Goal: Task Accomplishment & Management: Manage account settings

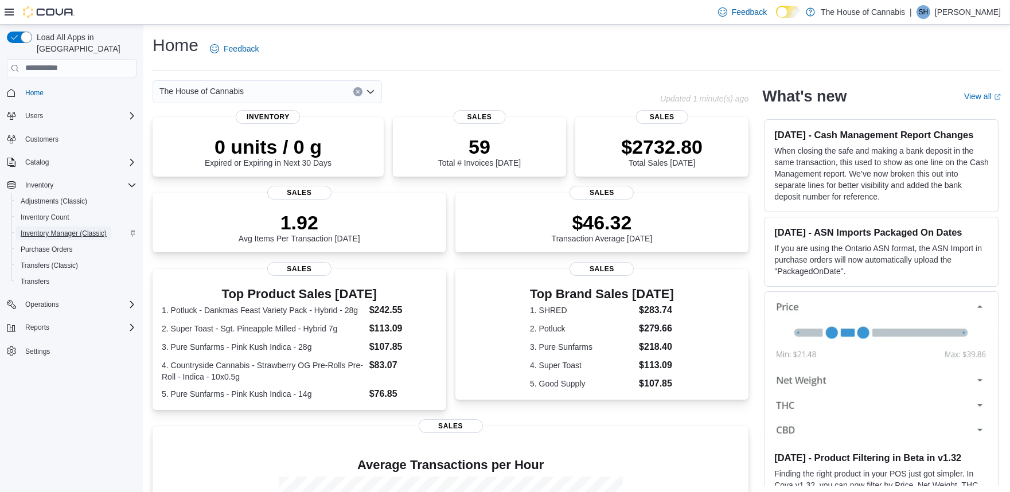
click at [81, 229] on span "Inventory Manager (Classic)" at bounding box center [64, 233] width 86 height 9
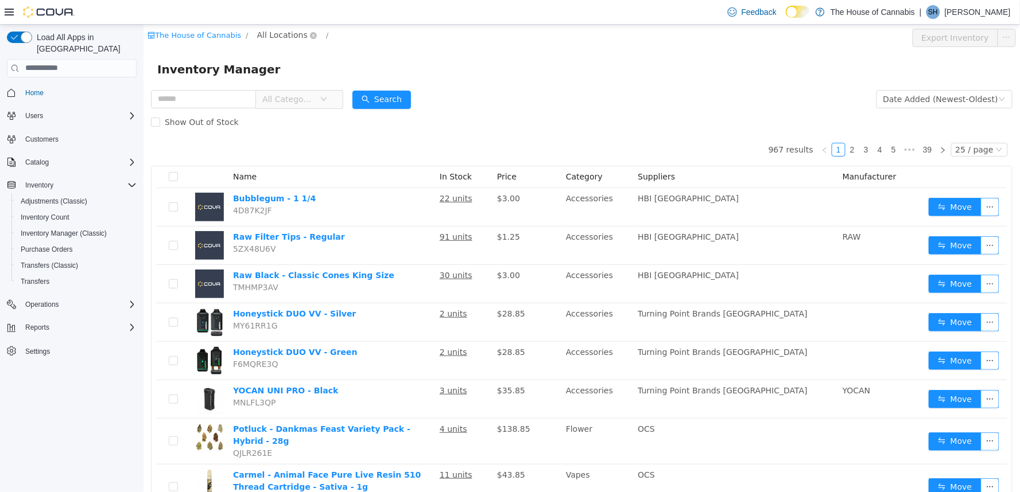
click at [279, 37] on span "All Locations" at bounding box center [281, 34] width 50 height 13
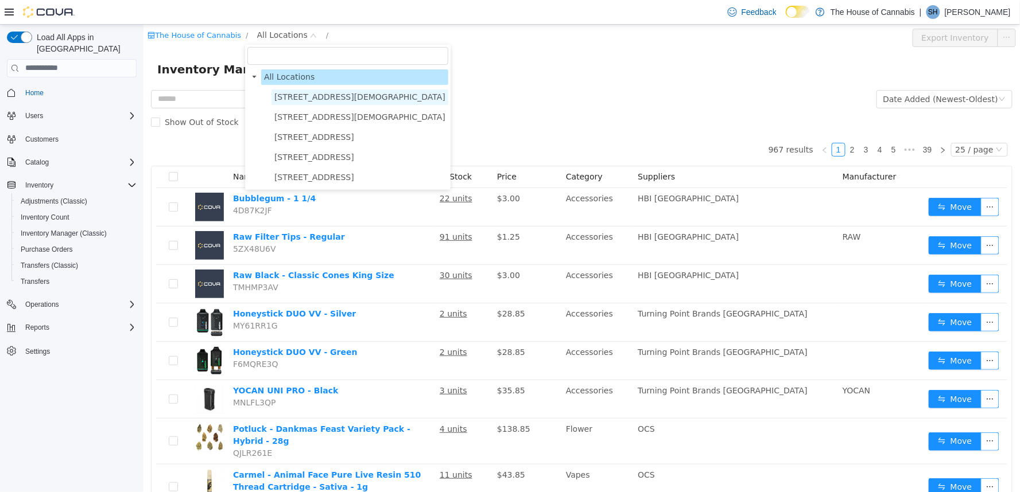
click at [295, 93] on span "[STREET_ADDRESS][DEMOGRAPHIC_DATA]" at bounding box center [359, 96] width 171 height 9
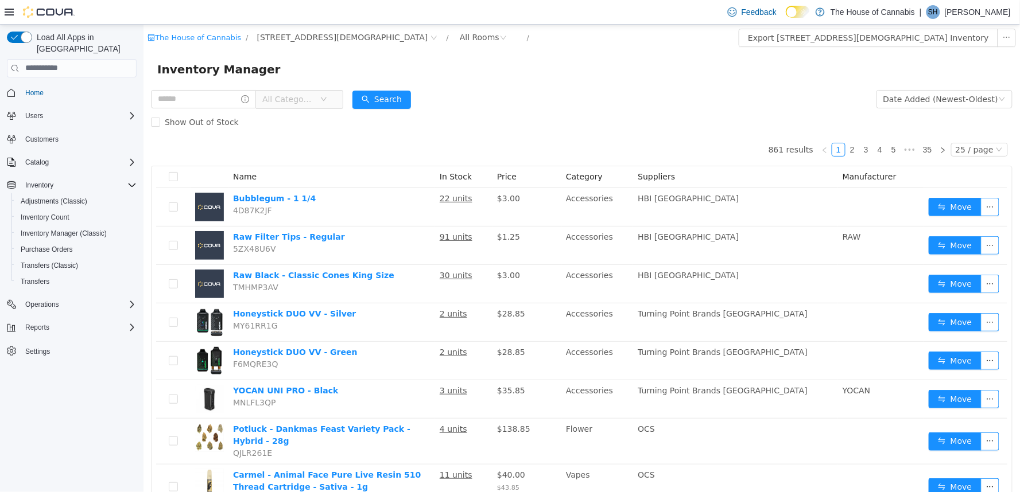
click at [310, 103] on span "All Categories" at bounding box center [288, 98] width 52 height 11
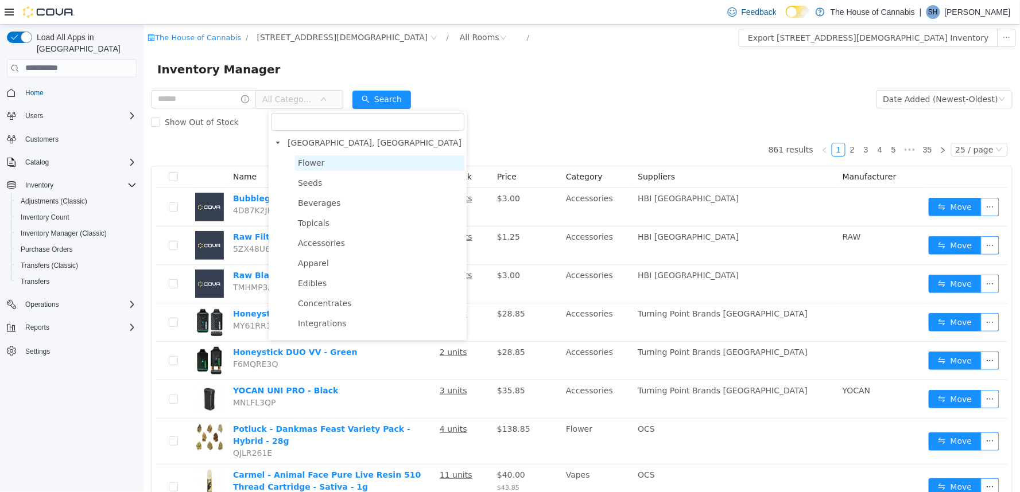
click at [340, 162] on span "Flower" at bounding box center [378, 162] width 169 height 15
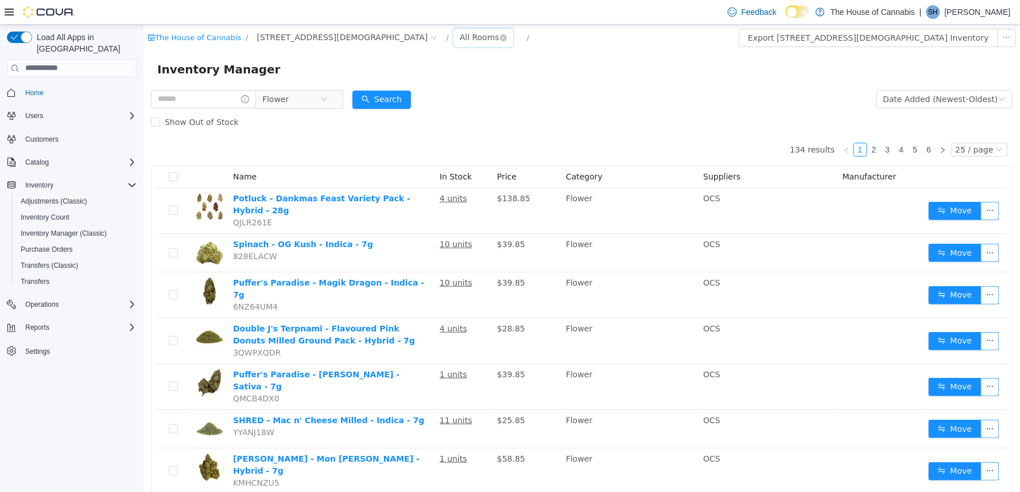
click at [459, 41] on div "All Rooms" at bounding box center [479, 36] width 40 height 17
click at [408, 81] on li "Front Room" at bounding box center [404, 78] width 69 height 18
click at [459, 42] on div "Front Room" at bounding box center [482, 36] width 46 height 17
click at [398, 79] on li "Front Room" at bounding box center [404, 78] width 69 height 18
click at [462, 93] on form "Flower Date Added (Newest-Oldest) Search Show Out of Stock" at bounding box center [580, 110] width 861 height 46
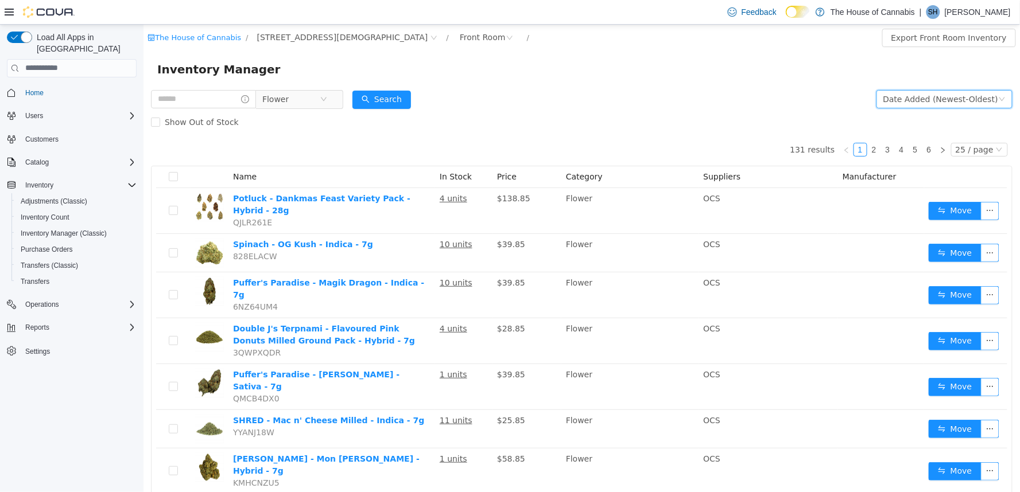
click at [933, 100] on div "Date Added (Newest-Oldest)" at bounding box center [939, 98] width 115 height 17
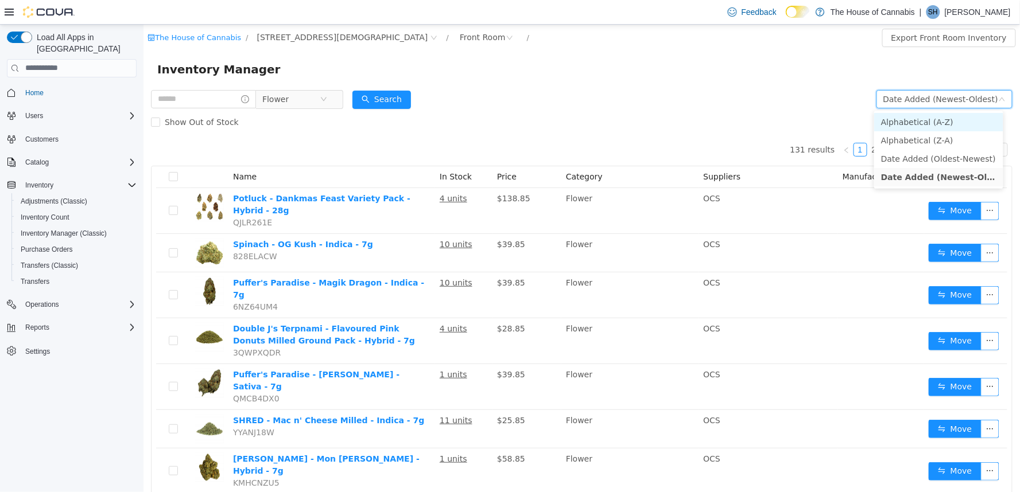
click at [913, 119] on li "Alphabetical (A-Z)" at bounding box center [937, 121] width 129 height 18
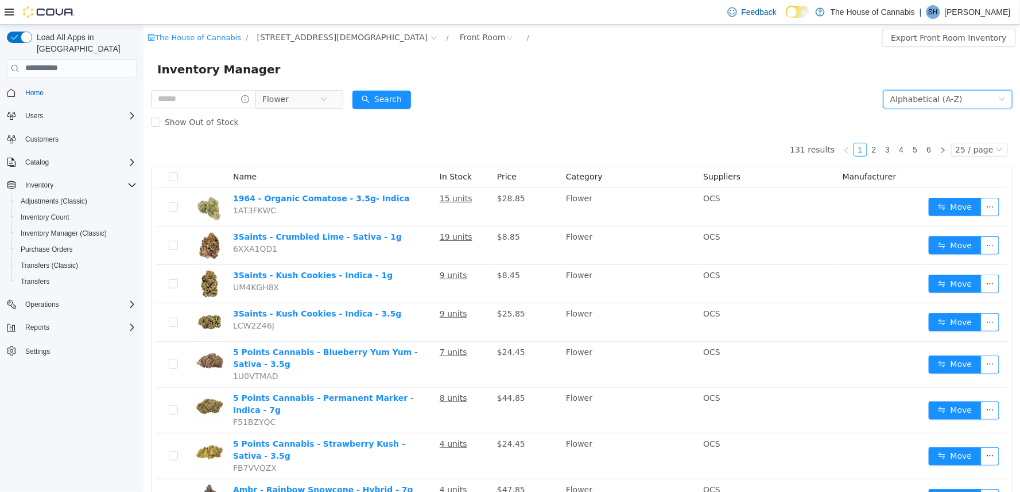
click at [512, 99] on form "Flower Alphabetical (A-Z) Search Show Out of Stock" at bounding box center [580, 110] width 861 height 46
drag, startPoint x: 327, startPoint y: 198, endPoint x: 683, endPoint y: 77, distance: 376.1
click at [671, 85] on div "Inventory Manager" at bounding box center [581, 68] width 876 height 37
click at [890, 100] on div "Alphabetical (A-Z)" at bounding box center [925, 98] width 72 height 17
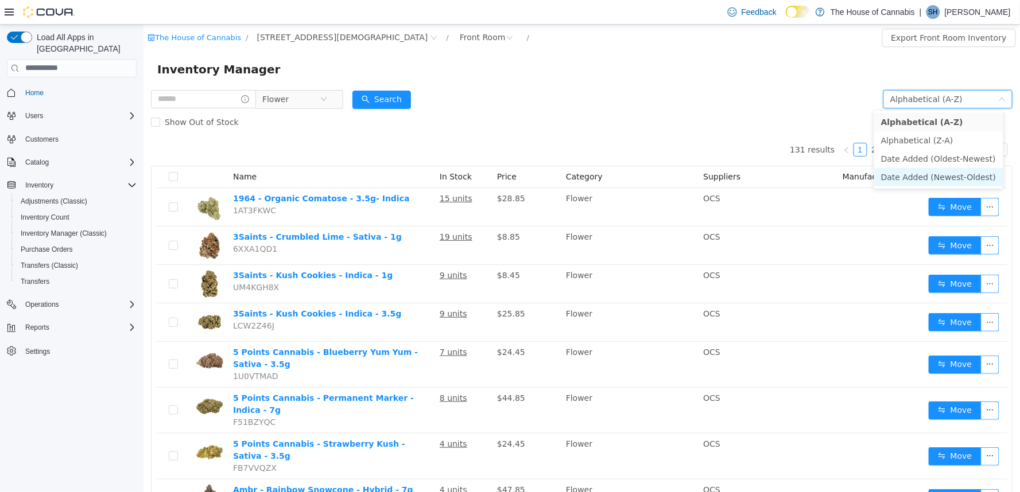
click at [909, 177] on li "Date Added (Newest-Oldest)" at bounding box center [937, 177] width 129 height 18
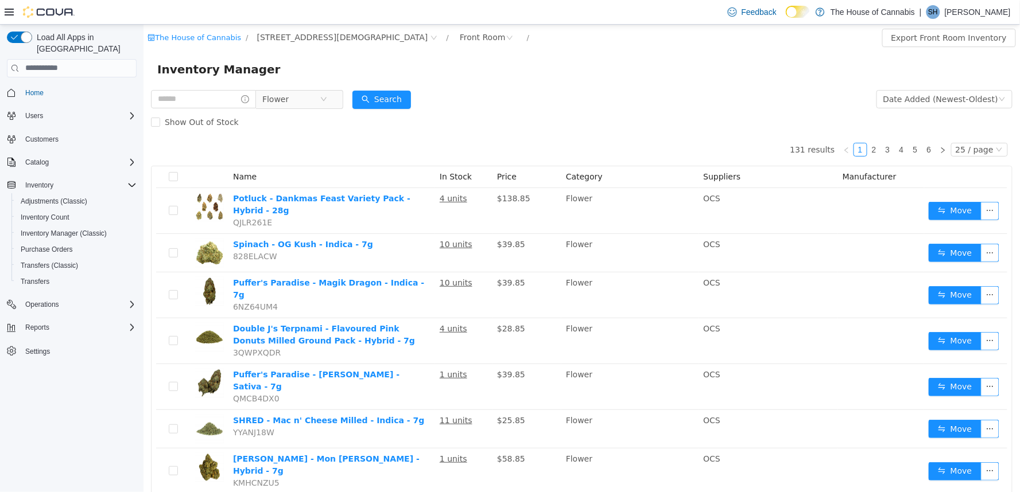
click at [501, 111] on div "Show Out of Stock" at bounding box center [580, 121] width 861 height 23
click at [302, 98] on span "Flower" at bounding box center [290, 98] width 57 height 17
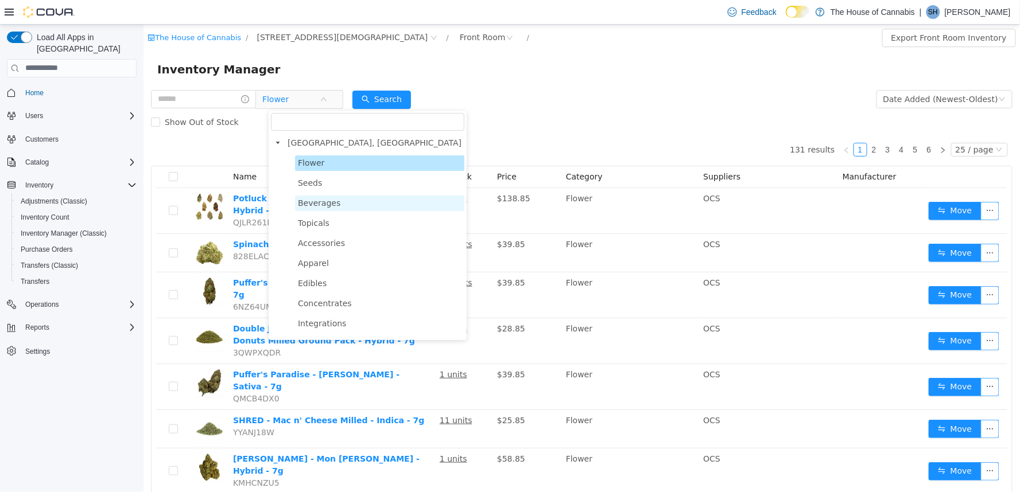
click at [313, 199] on span "Beverages" at bounding box center [318, 202] width 42 height 9
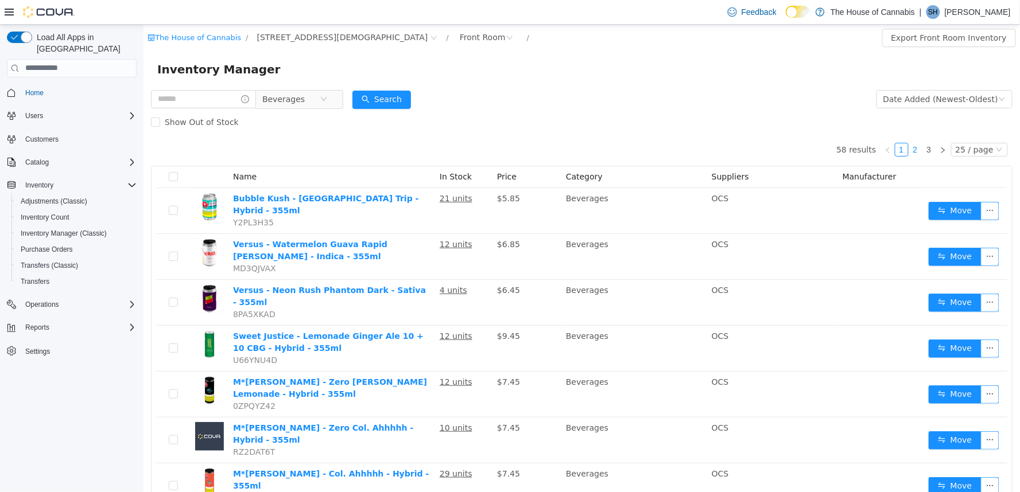
click at [908, 143] on link "2" at bounding box center [914, 149] width 13 height 13
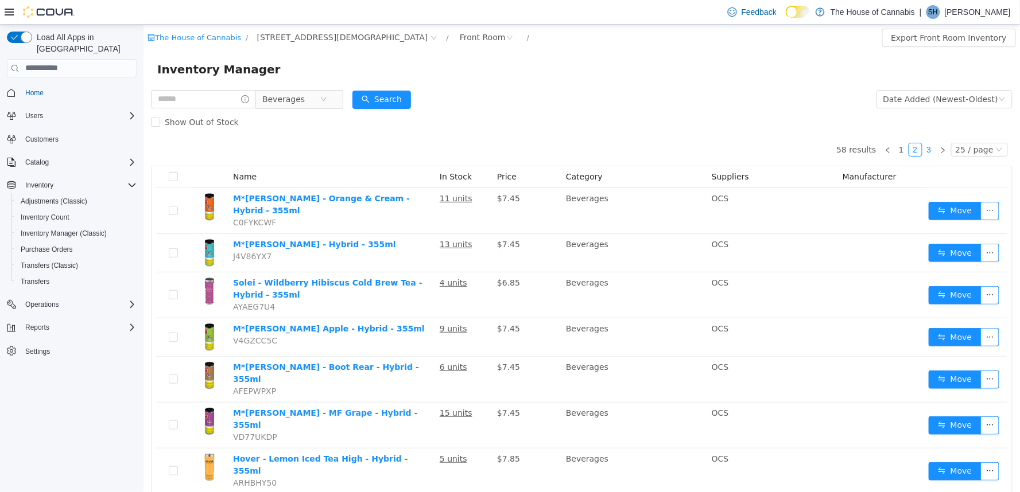
click at [925, 144] on link "3" at bounding box center [928, 149] width 13 height 13
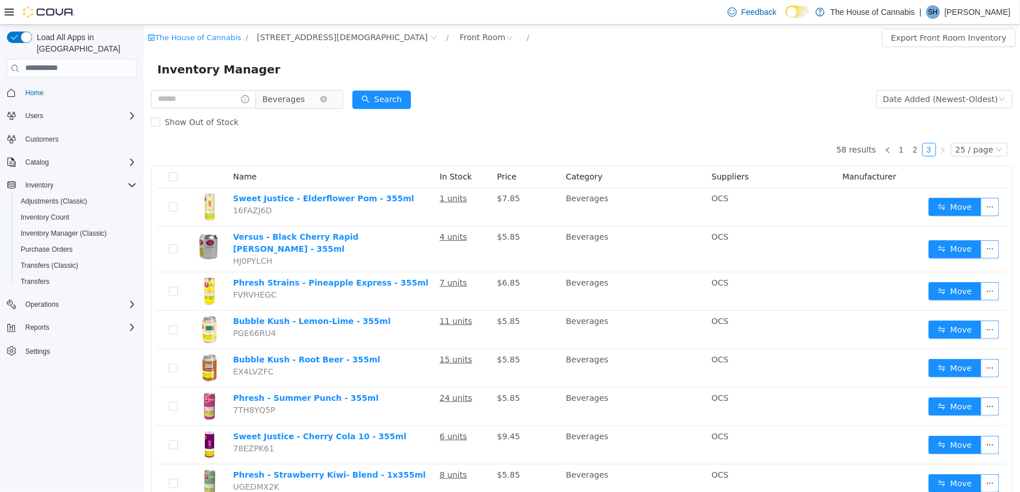
click at [312, 95] on span "Beverages" at bounding box center [290, 98] width 57 height 17
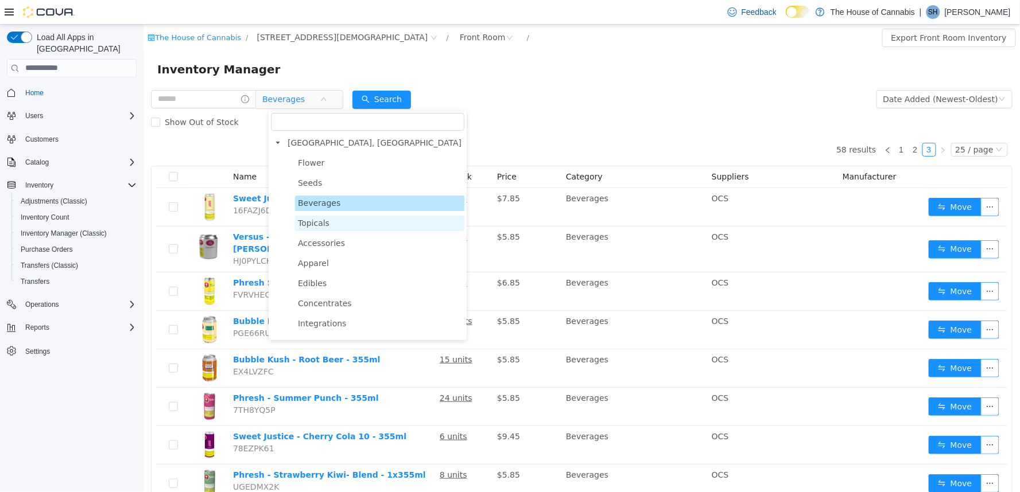
click at [316, 225] on span "Topicals" at bounding box center [313, 222] width 32 height 9
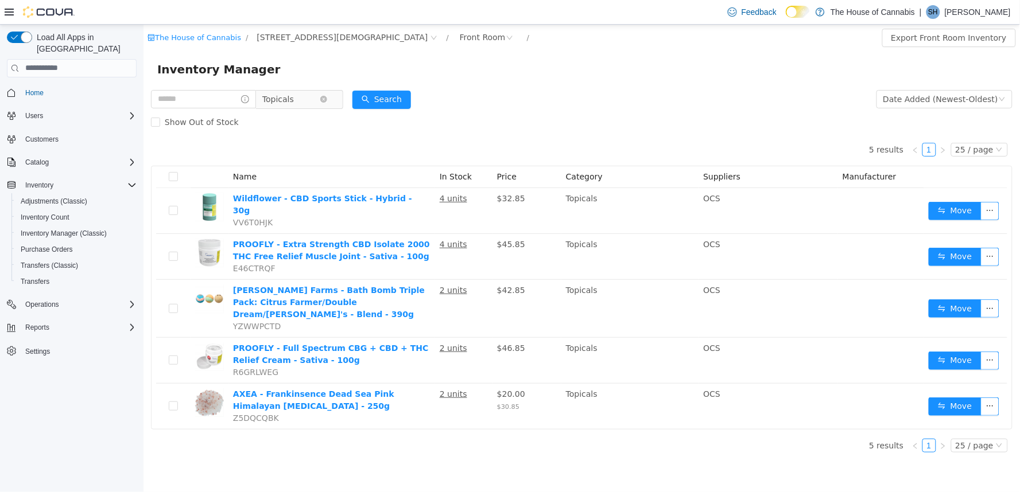
click at [313, 100] on span "Topicals" at bounding box center [290, 98] width 57 height 17
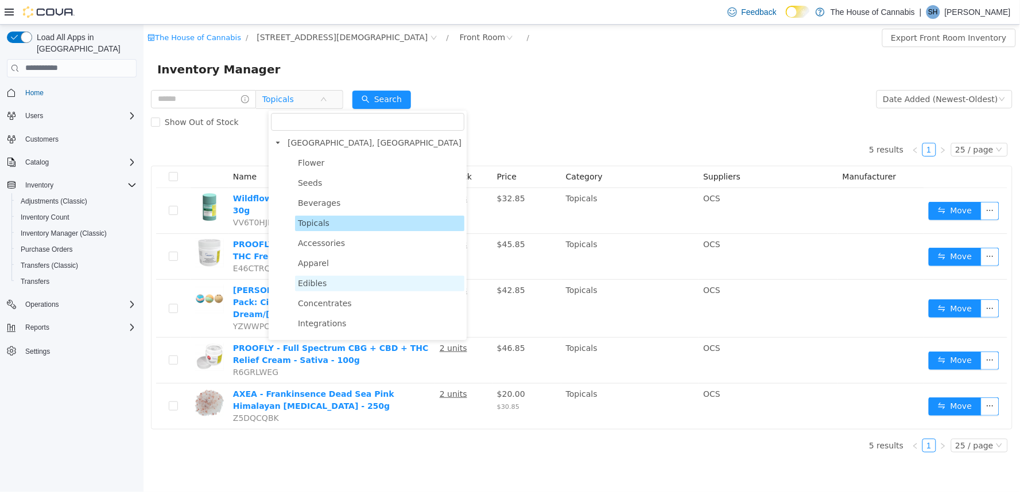
click at [318, 283] on span "Edibles" at bounding box center [311, 282] width 29 height 9
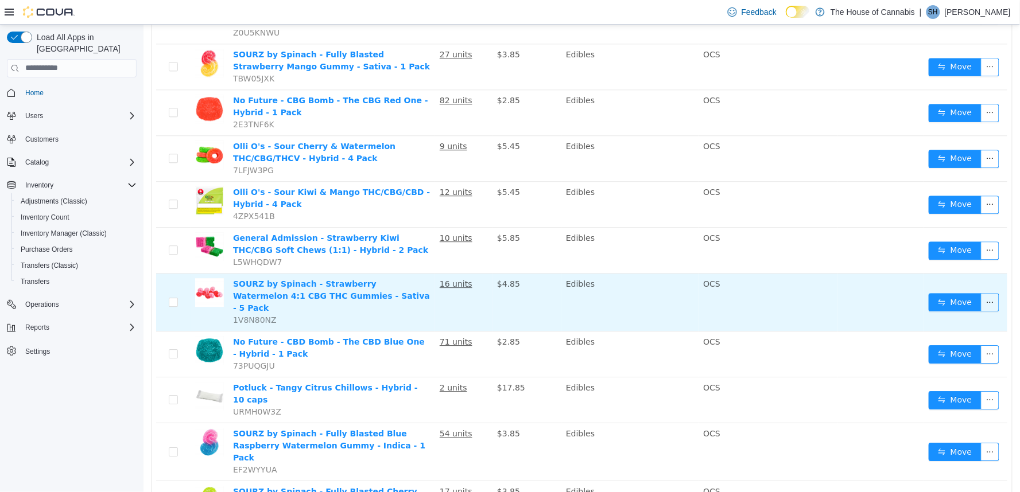
scroll to position [839, 0]
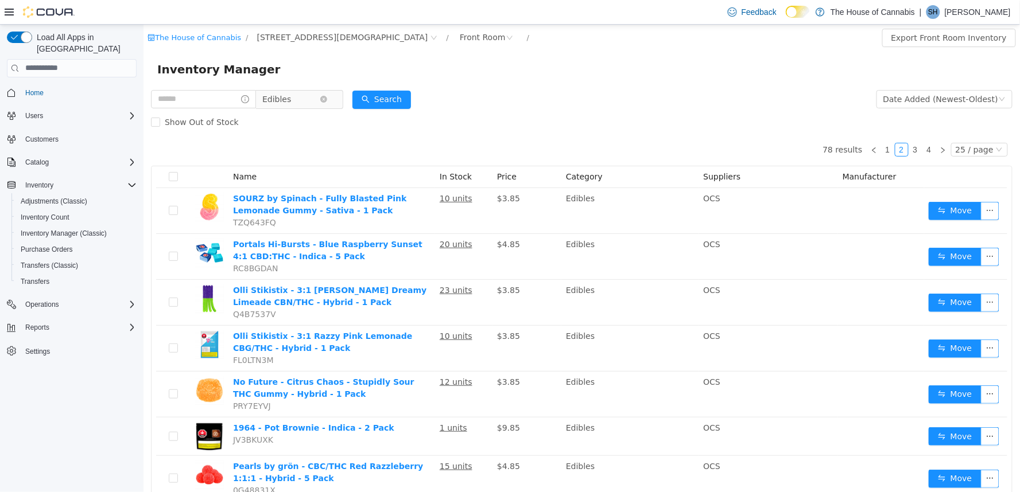
click at [282, 96] on span "Edibles" at bounding box center [276, 98] width 29 height 17
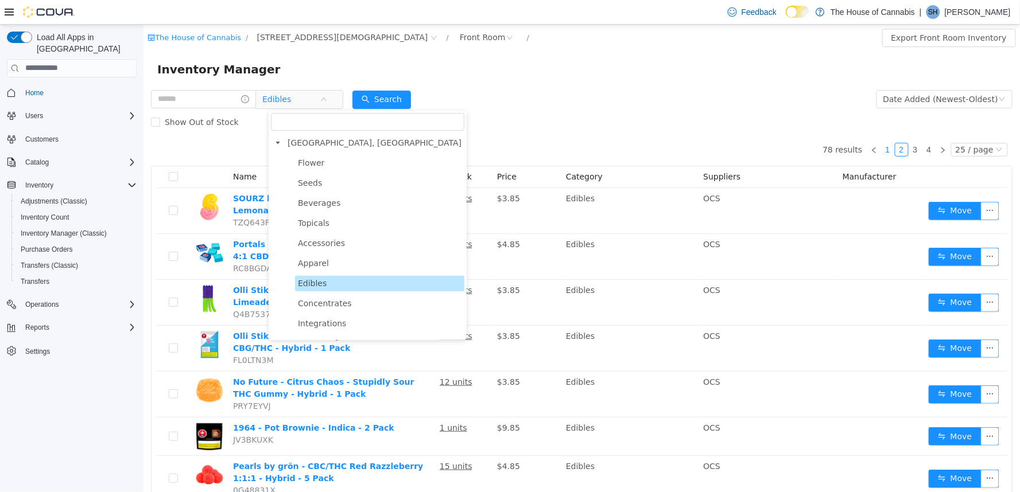
click at [881, 149] on link "1" at bounding box center [887, 149] width 13 height 13
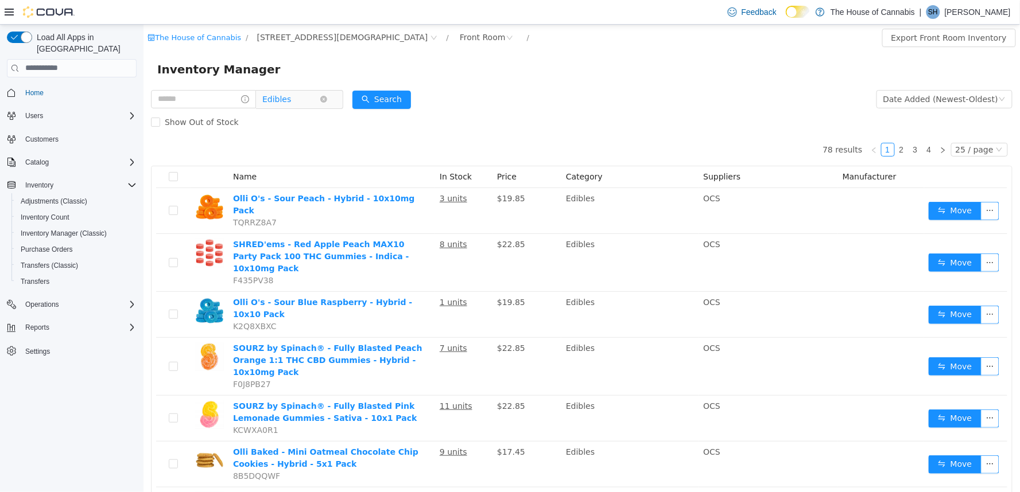
click at [310, 95] on span "Edibles" at bounding box center [290, 98] width 57 height 17
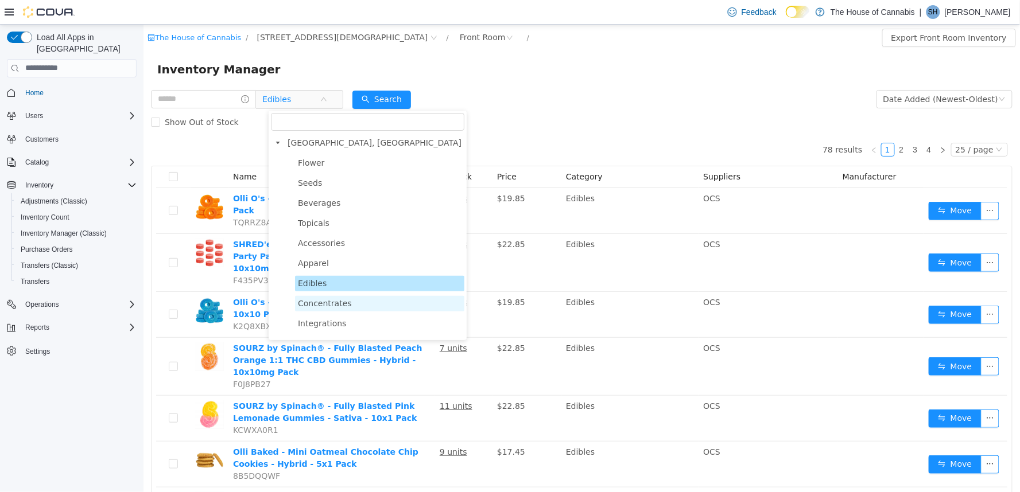
click at [334, 304] on span "Concentrates" at bounding box center [324, 302] width 54 height 9
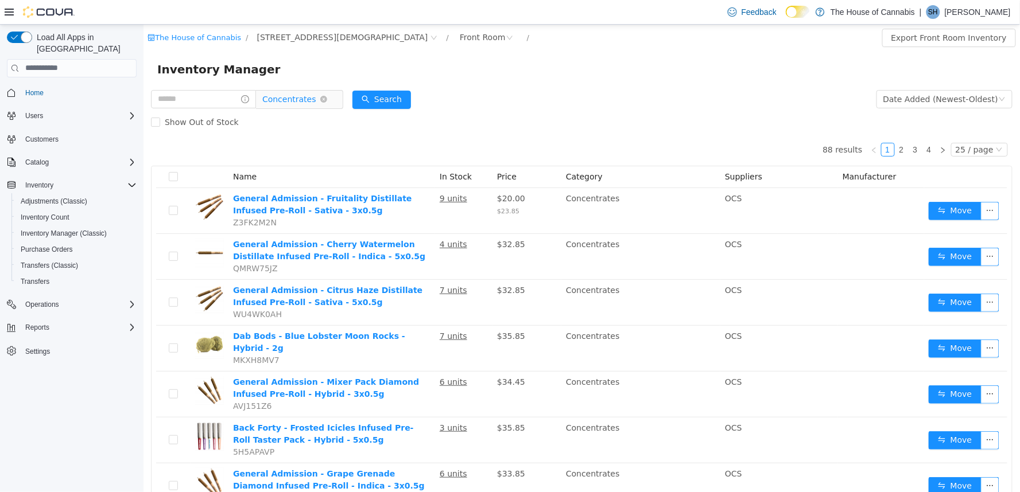
click at [304, 99] on span "Concentrates" at bounding box center [289, 98] width 54 height 17
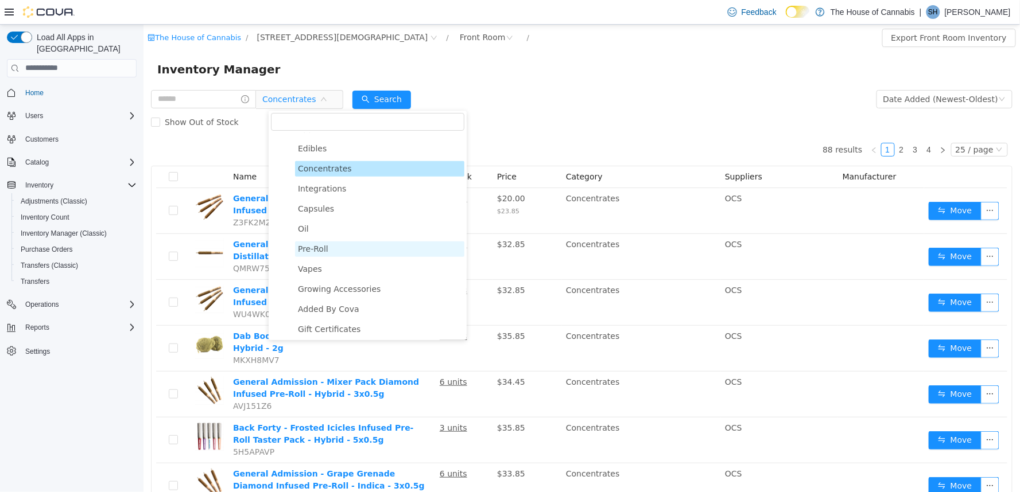
scroll to position [137, 0]
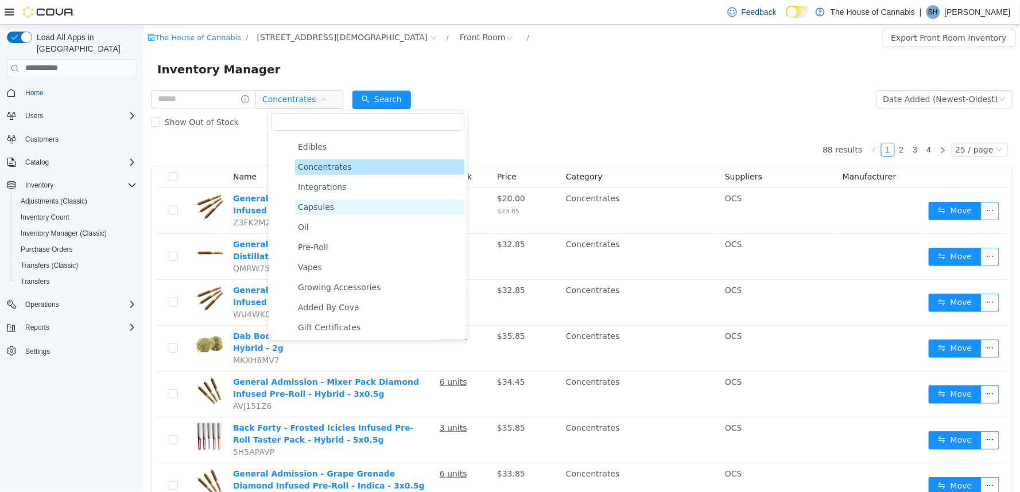
click at [325, 208] on span "Capsules" at bounding box center [315, 206] width 36 height 9
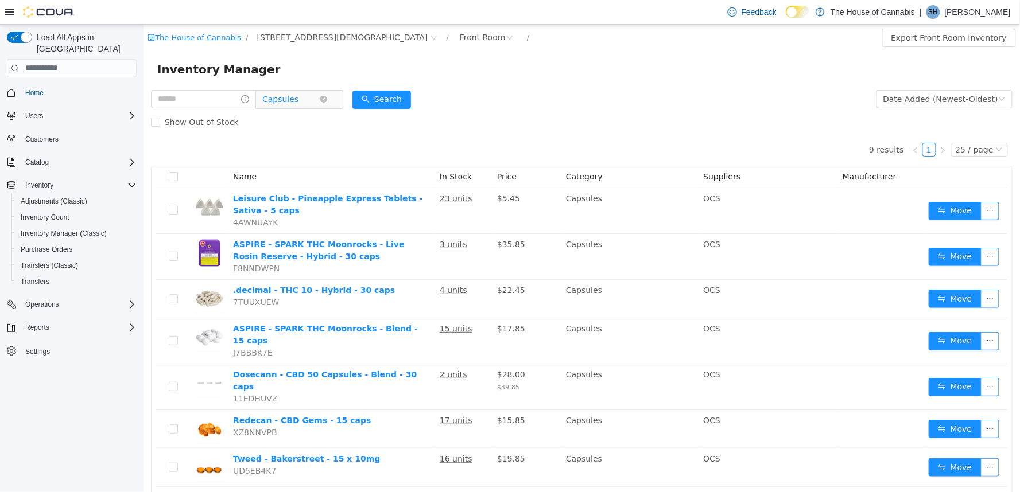
click at [310, 98] on span "Capsules" at bounding box center [290, 98] width 57 height 17
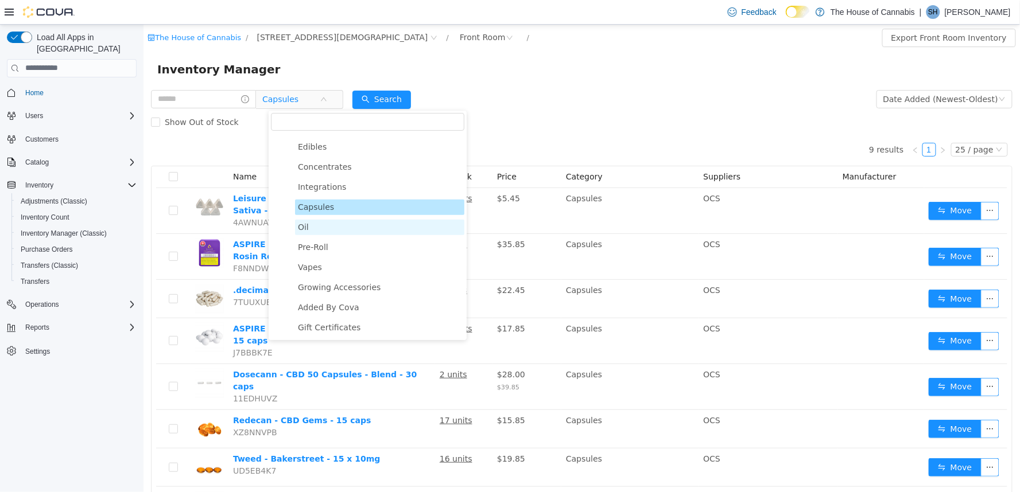
click at [325, 232] on span "Oil" at bounding box center [378, 226] width 169 height 15
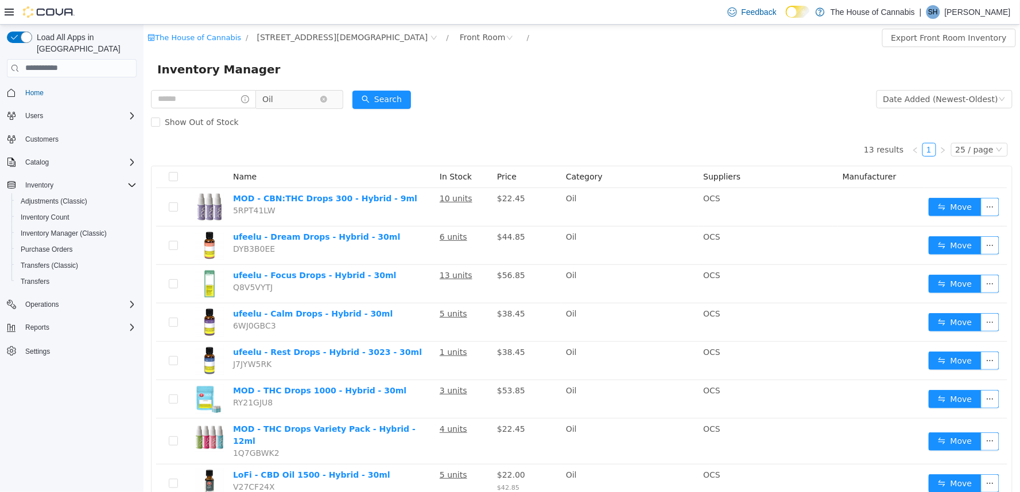
click at [298, 102] on span "Oil" at bounding box center [290, 98] width 57 height 17
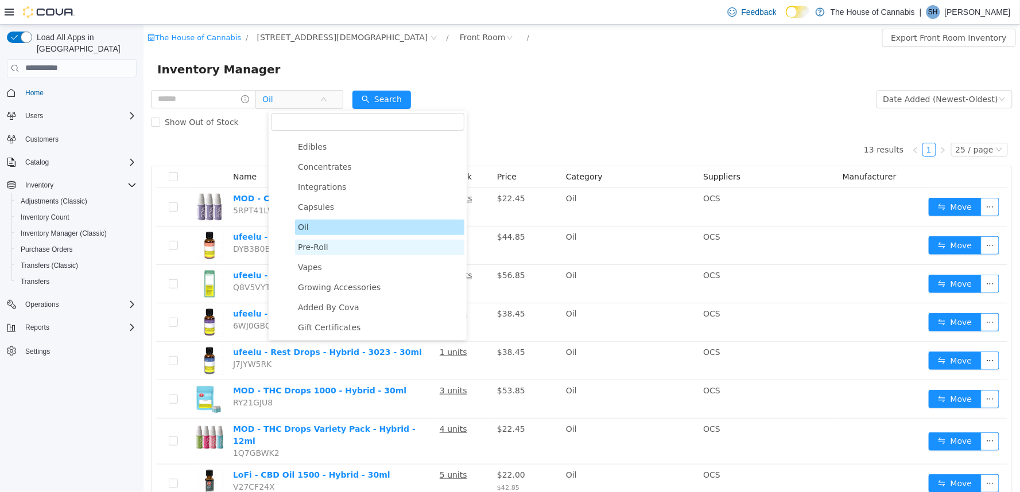
click at [316, 248] on span "Pre-Roll" at bounding box center [312, 246] width 30 height 9
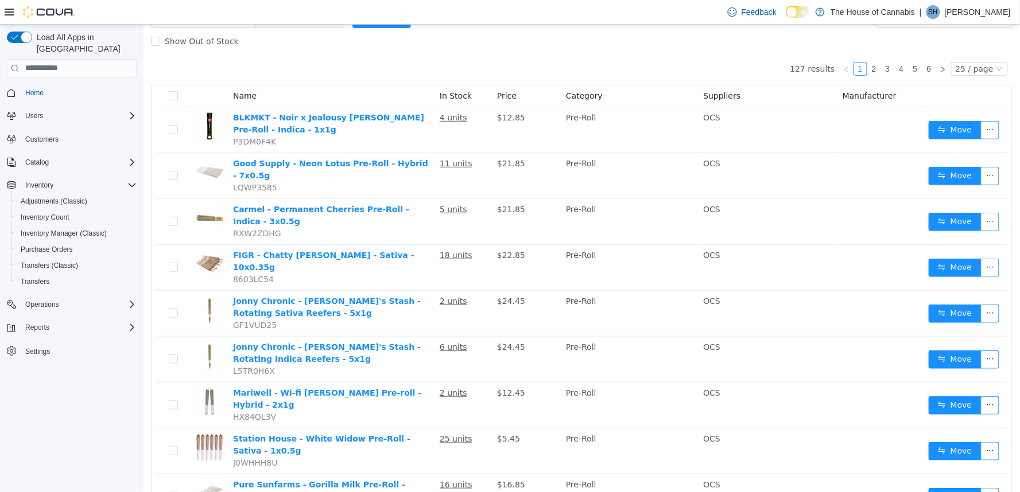
scroll to position [0, 0]
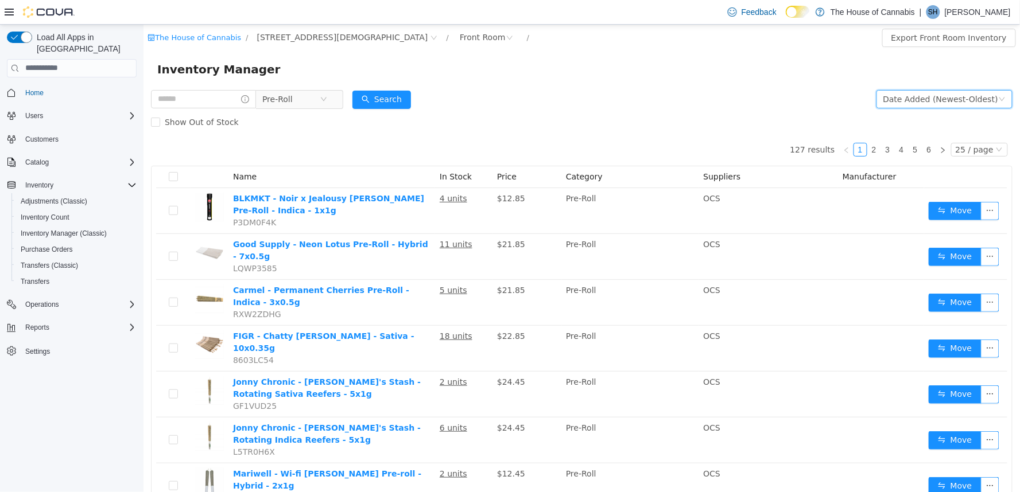
click at [948, 104] on div "Date Added (Newest-Oldest)" at bounding box center [939, 98] width 115 height 17
click at [920, 180] on li "Date Added (Newest-Oldest)" at bounding box center [937, 177] width 129 height 18
click at [872, 150] on link "2" at bounding box center [873, 149] width 13 height 13
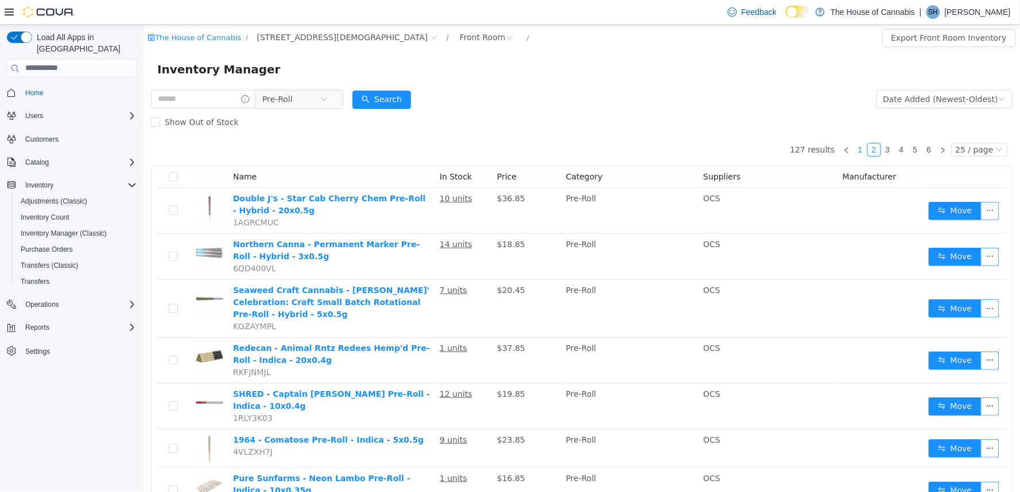
click at [853, 147] on link "1" at bounding box center [859, 149] width 13 height 13
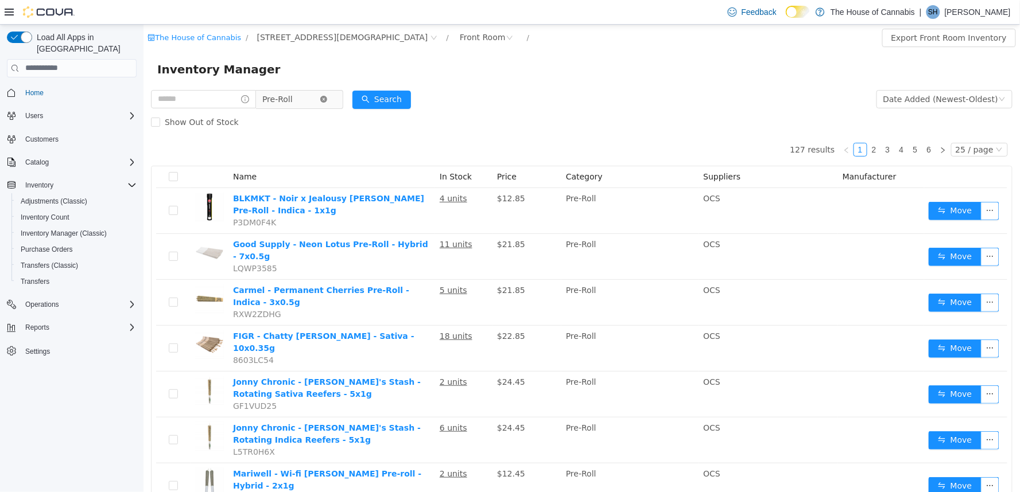
click at [326, 98] on icon "icon: close-circle" at bounding box center [323, 98] width 7 height 7
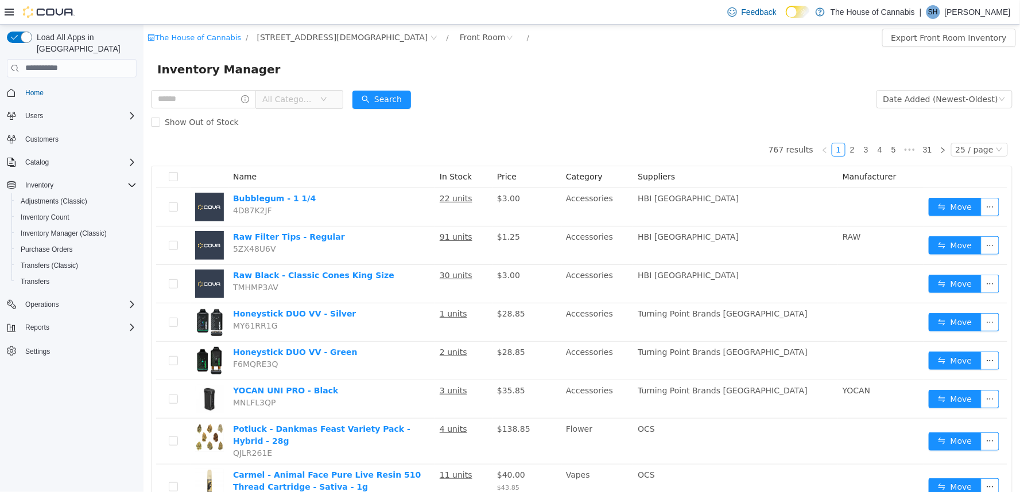
click at [281, 99] on span "All Categories" at bounding box center [288, 98] width 52 height 11
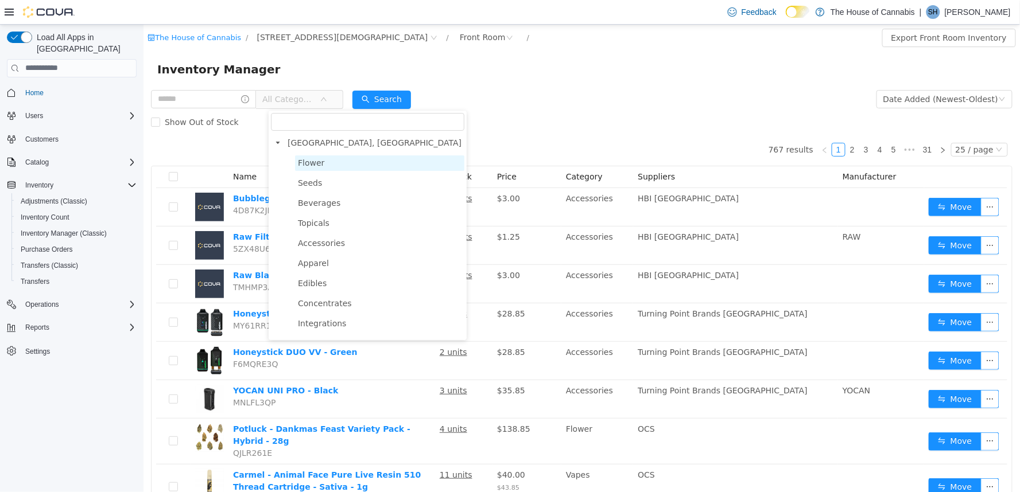
click at [325, 162] on span "Flower" at bounding box center [378, 162] width 169 height 15
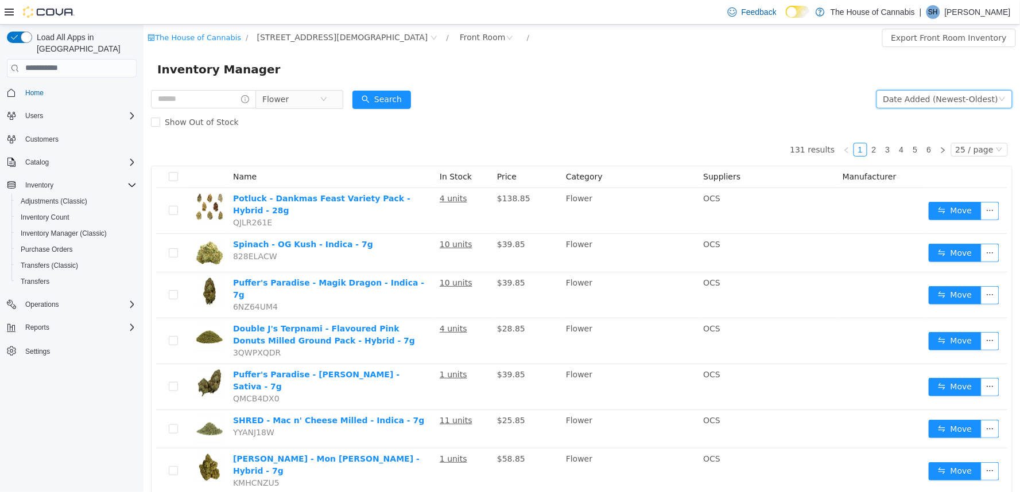
click at [930, 98] on div "Date Added (Newest-Oldest)" at bounding box center [939, 98] width 115 height 17
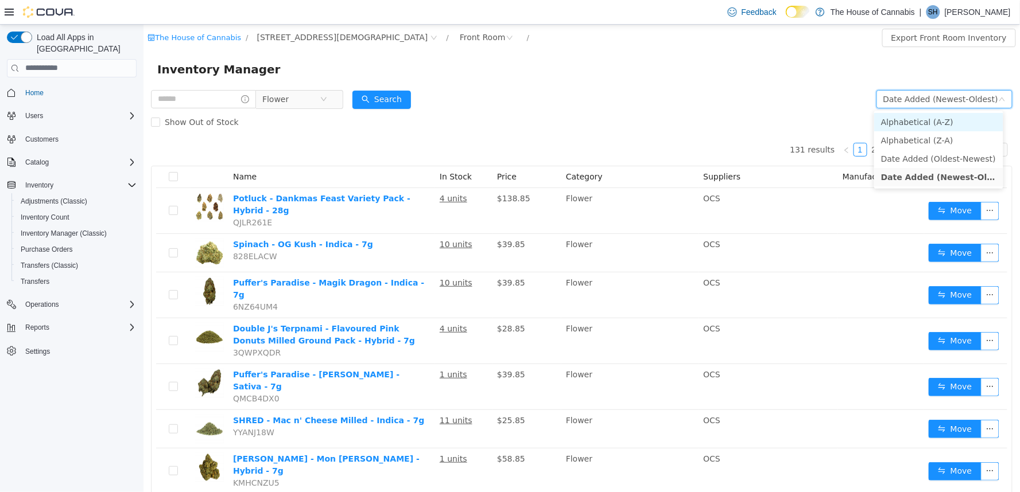
click at [924, 124] on li "Alphabetical (A-Z)" at bounding box center [937, 121] width 129 height 18
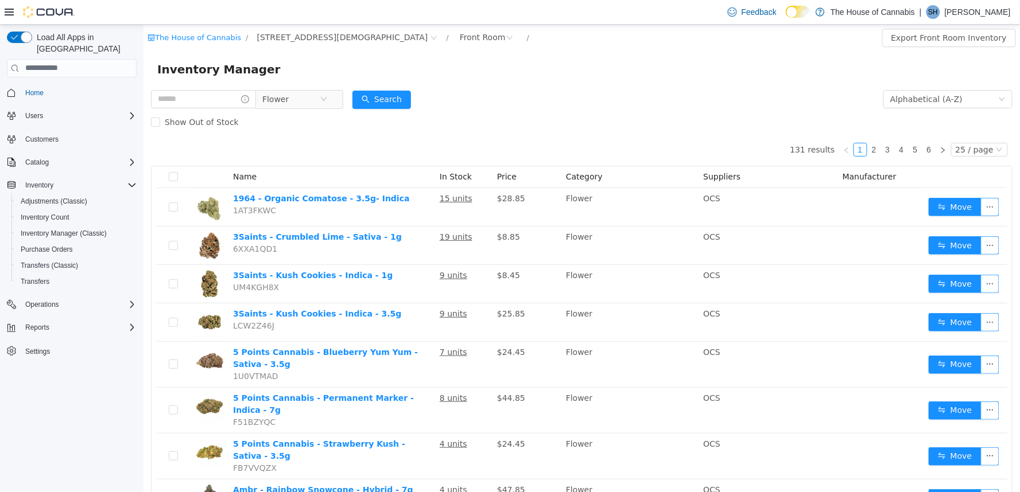
click at [504, 123] on div "Show Out of Stock" at bounding box center [580, 121] width 861 height 23
click at [307, 99] on span "Flower" at bounding box center [290, 98] width 57 height 17
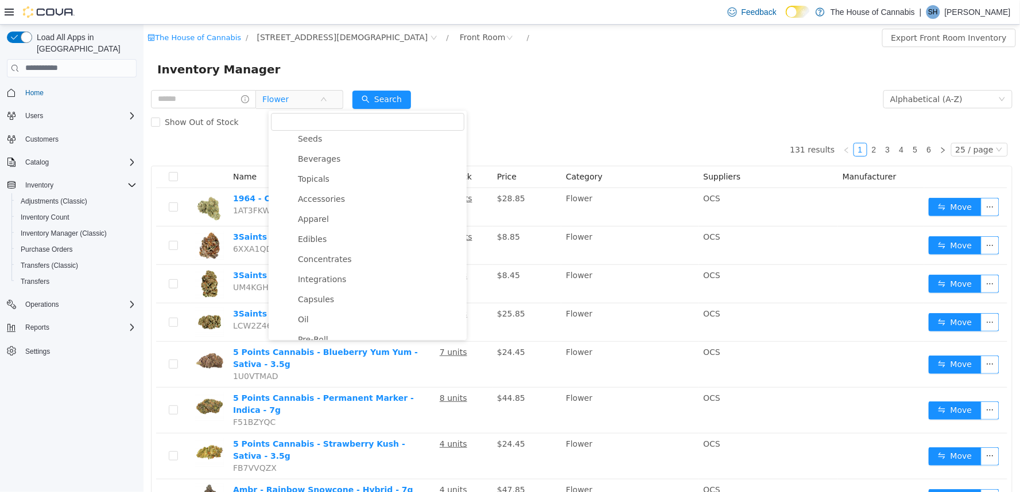
scroll to position [64, 0]
click at [322, 243] on span "Concentrates" at bounding box center [324, 239] width 54 height 9
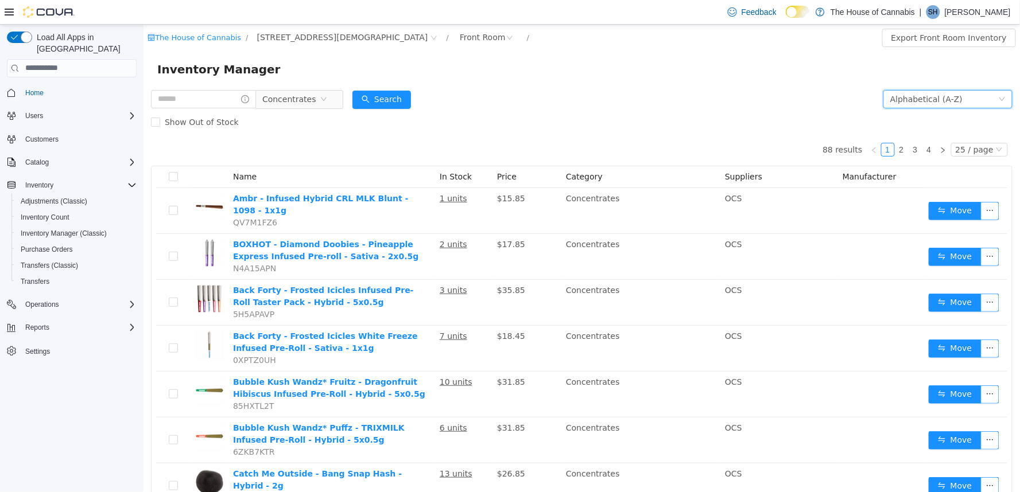
click at [915, 97] on div "Alphabetical (A-Z)" at bounding box center [925, 98] width 72 height 17
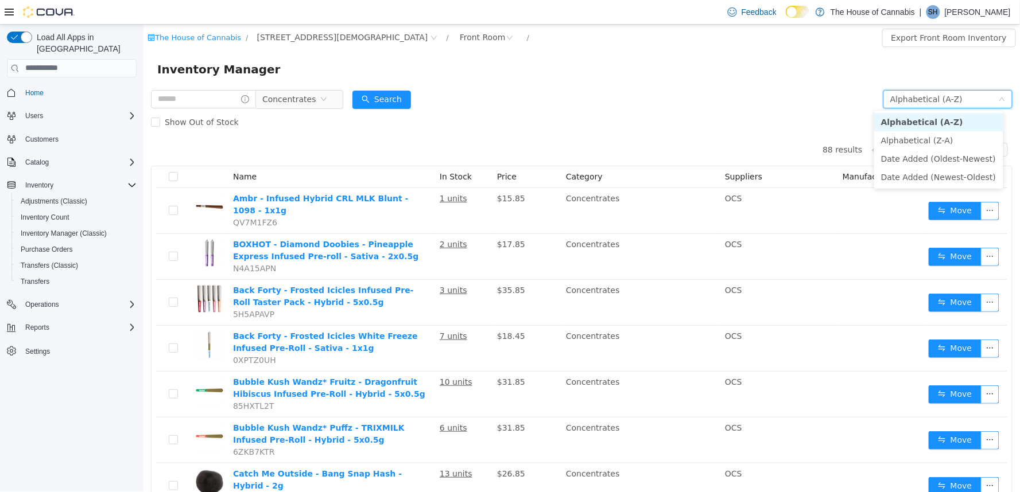
click at [898, 120] on li "Alphabetical (A-Z)" at bounding box center [937, 121] width 129 height 18
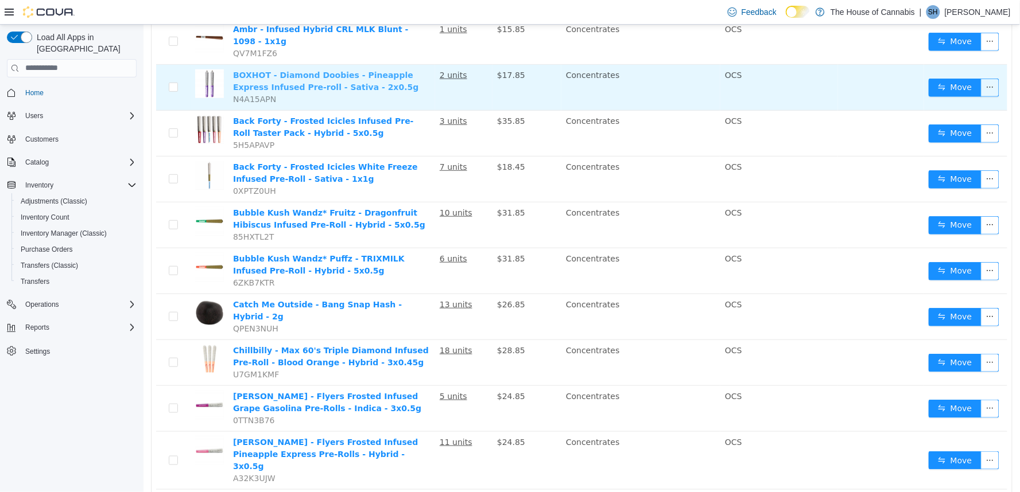
scroll to position [0, 0]
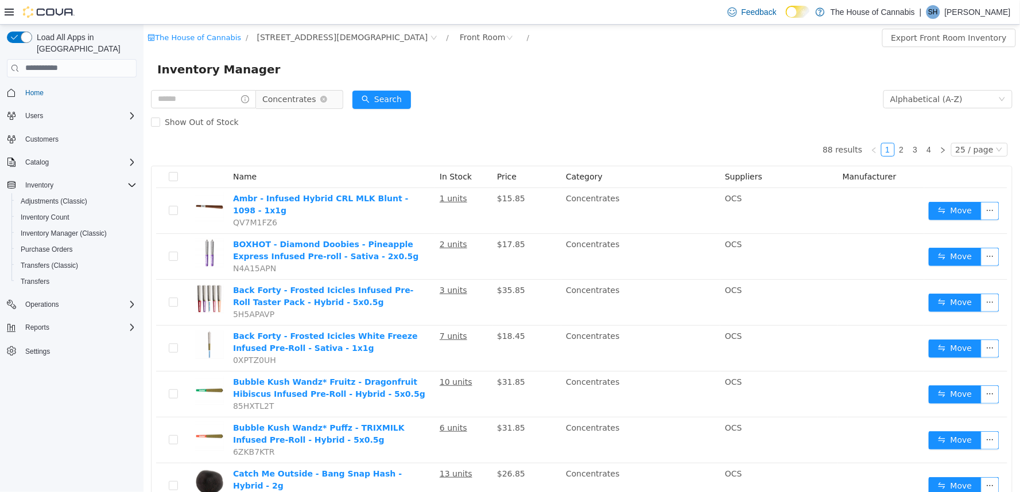
click at [316, 97] on span "Concentrates" at bounding box center [289, 98] width 54 height 17
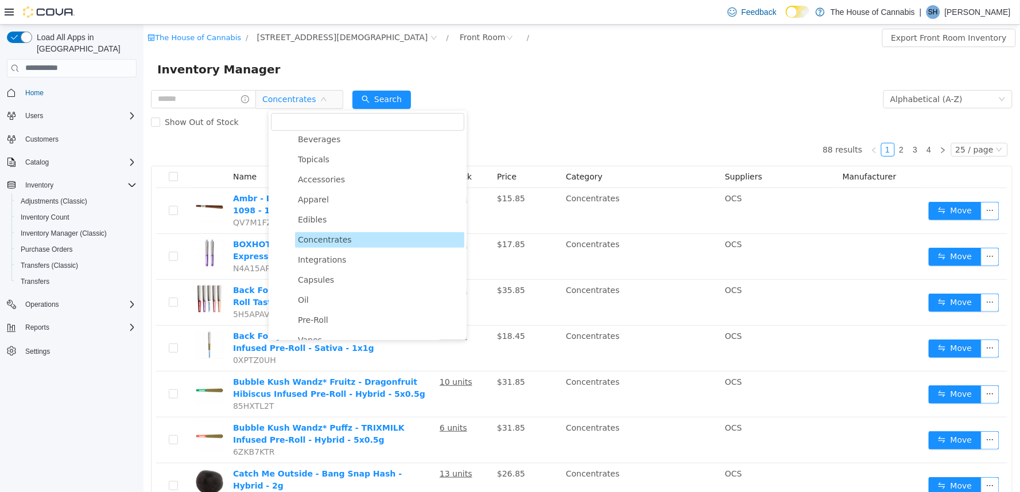
click at [481, 129] on div "Show Out of Stock" at bounding box center [580, 121] width 861 height 23
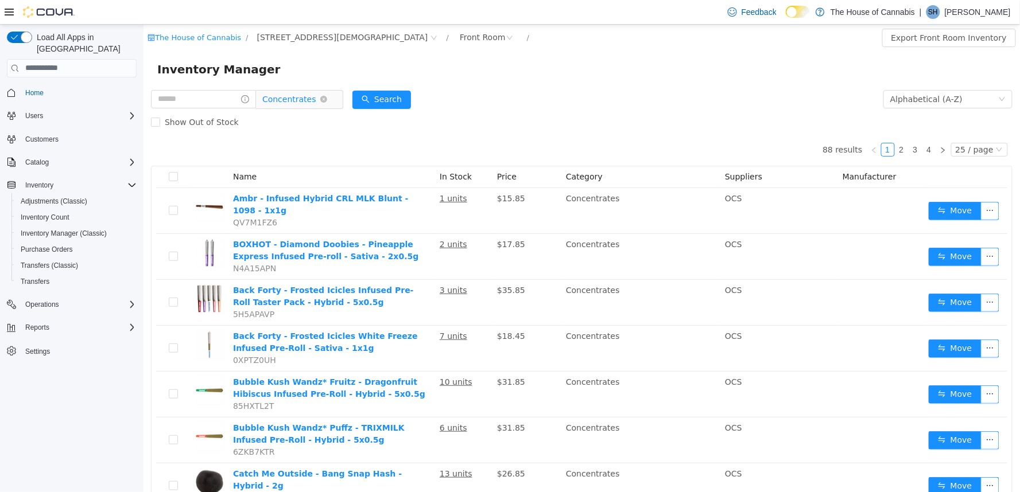
click at [301, 98] on span "Concentrates" at bounding box center [289, 98] width 54 height 17
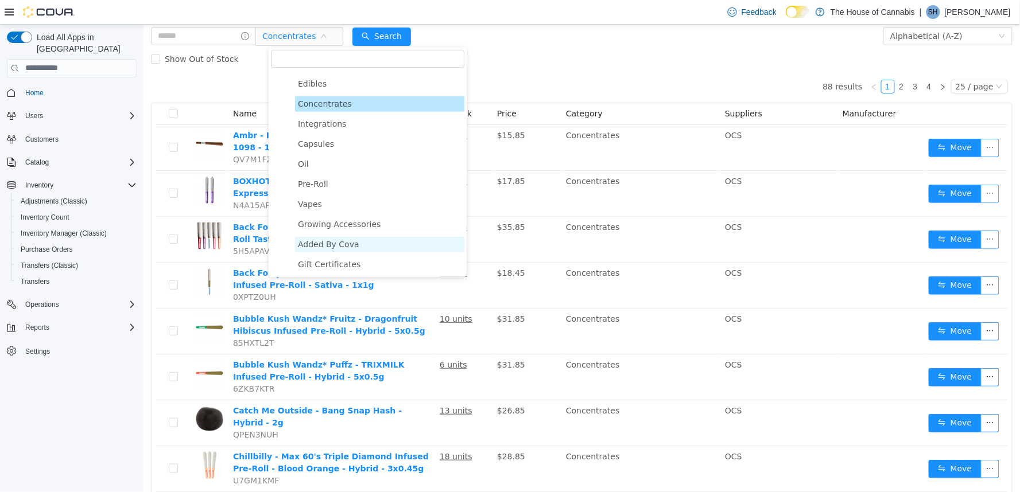
scroll to position [64, 0]
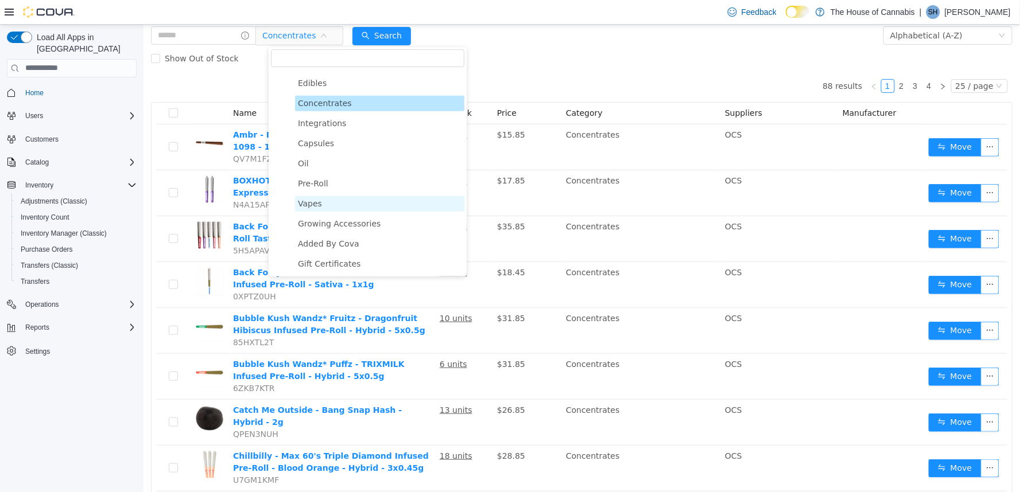
click at [325, 203] on span "Vapes" at bounding box center [378, 203] width 169 height 15
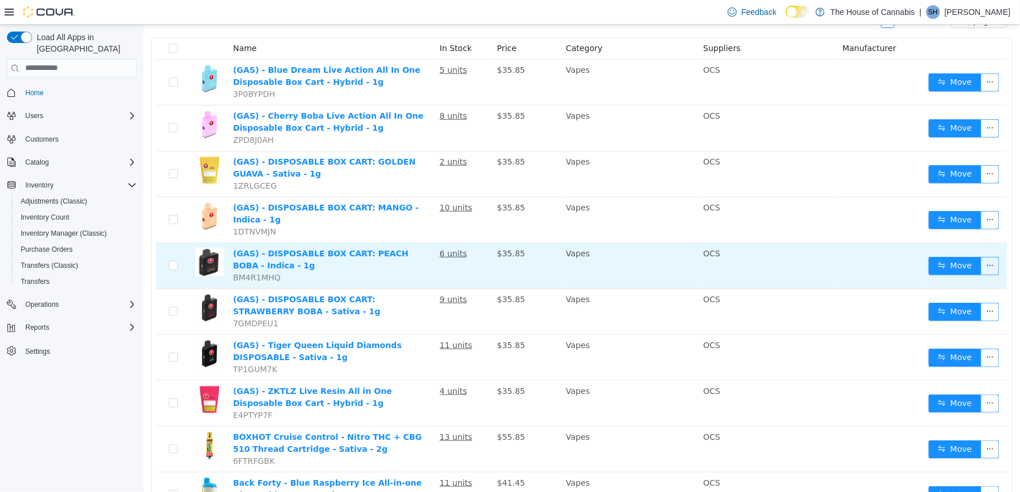
scroll to position [0, 0]
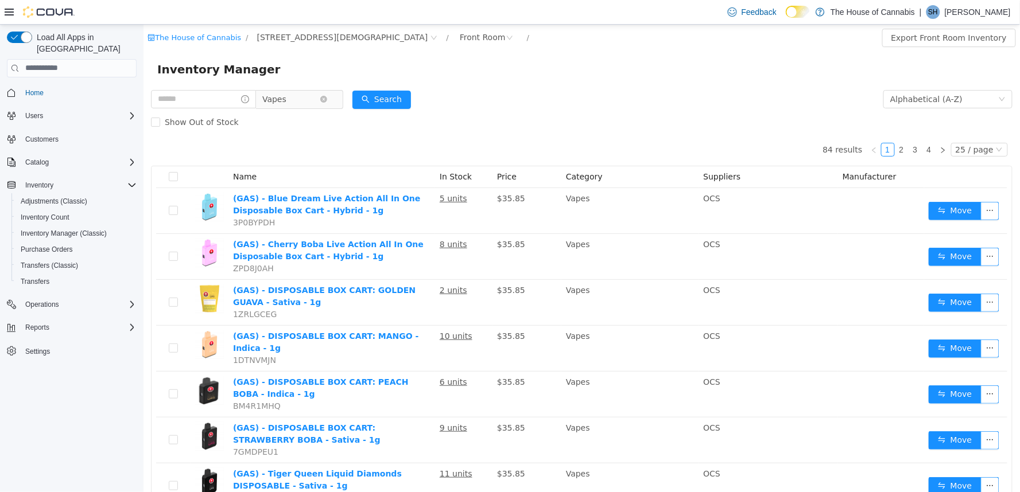
click at [298, 98] on span "Vapes" at bounding box center [290, 98] width 57 height 17
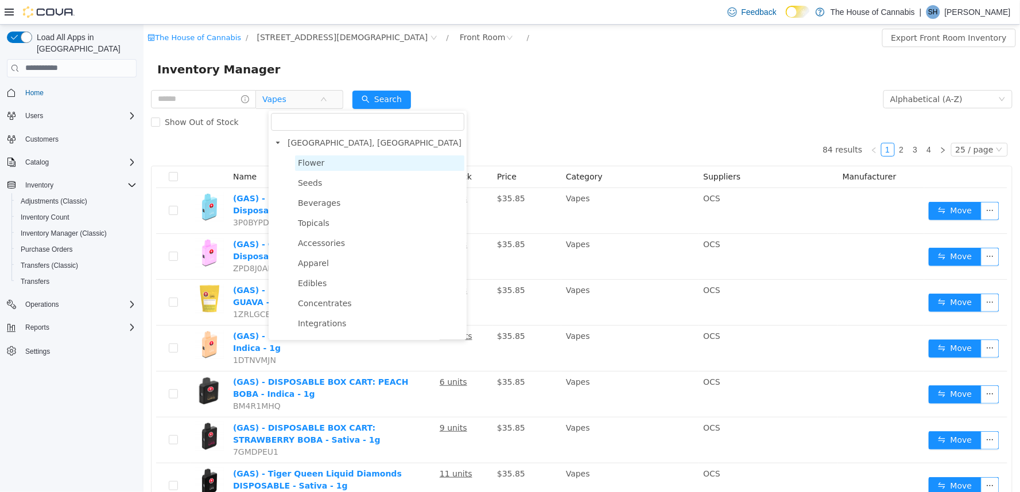
click at [328, 161] on span "Flower" at bounding box center [378, 162] width 169 height 15
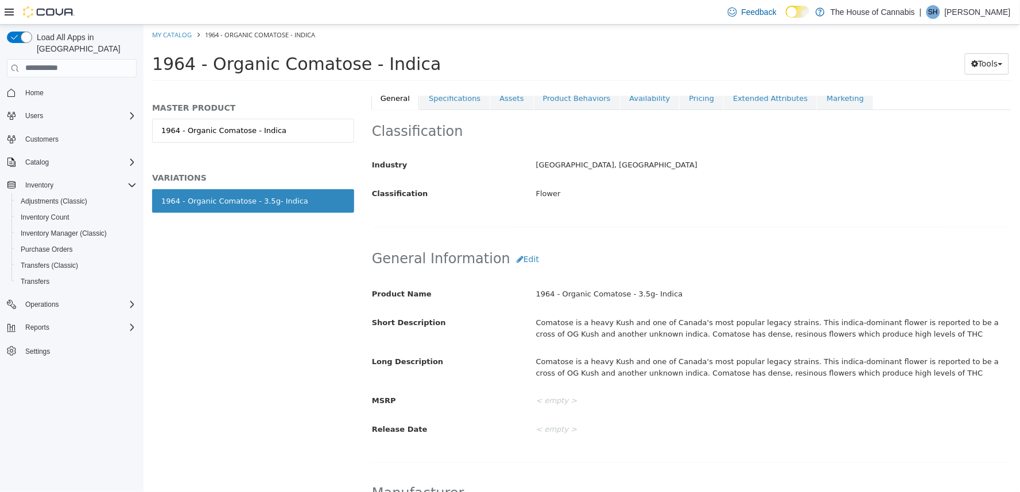
scroll to position [255, 0]
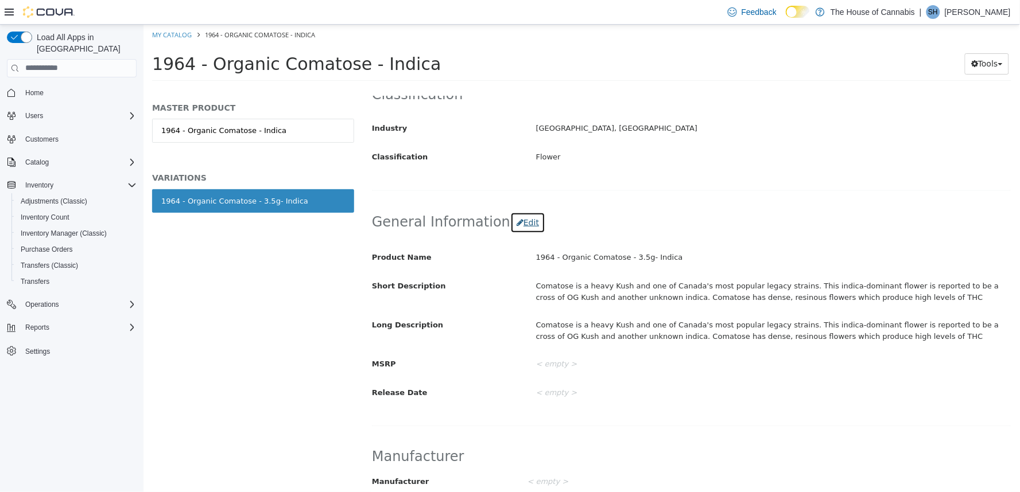
click at [513, 225] on button "Edit" at bounding box center [526, 222] width 35 height 21
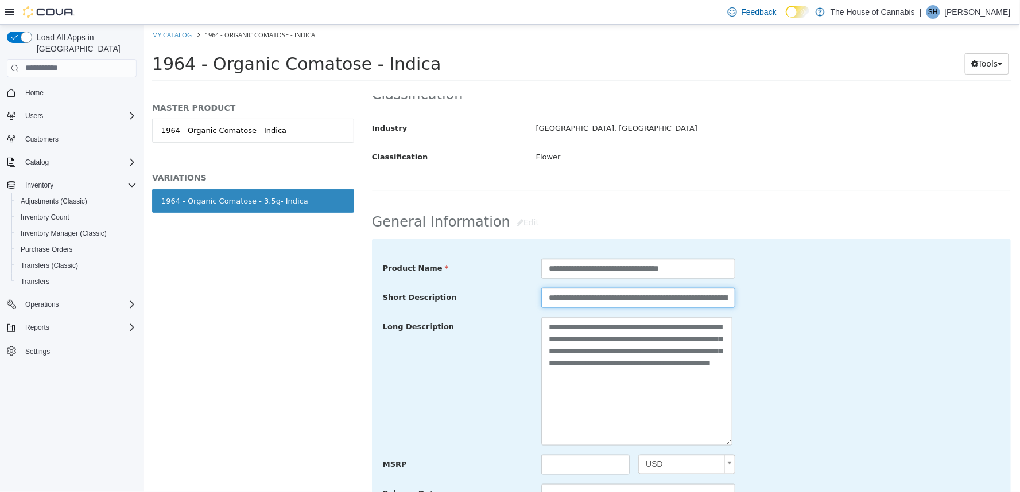
click at [603, 296] on input "**********" at bounding box center [637, 297] width 194 height 20
drag, startPoint x: 722, startPoint y: 299, endPoint x: 662, endPoint y: 313, distance: 62.4
click at [666, 304] on input "**********" at bounding box center [635, 297] width 191 height 20
click at [600, 386] on textarea "**********" at bounding box center [635, 381] width 191 height 129
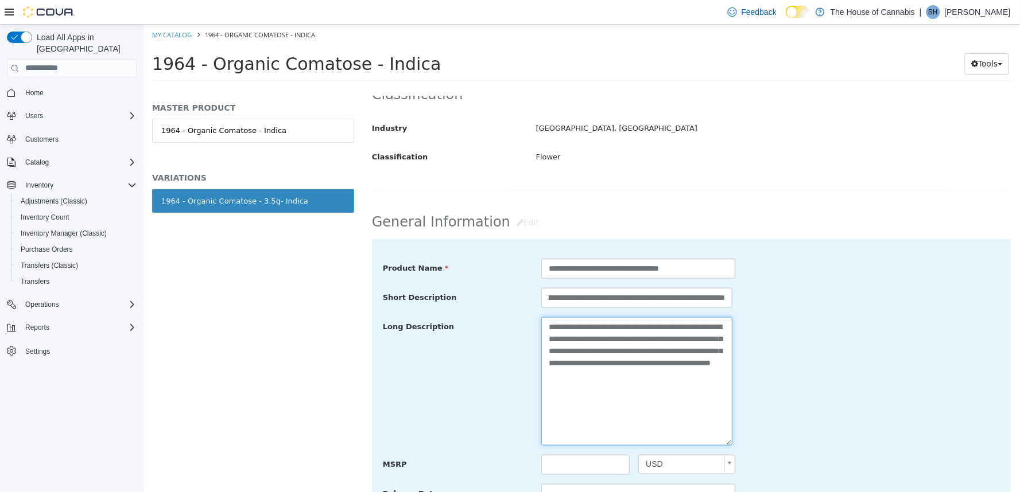
scroll to position [0, 0]
drag, startPoint x: 587, startPoint y: 386, endPoint x: 635, endPoint y: 365, distance: 52.7
click at [635, 365] on textarea "**********" at bounding box center [635, 381] width 191 height 129
paste textarea "**********"
type textarea "**********"
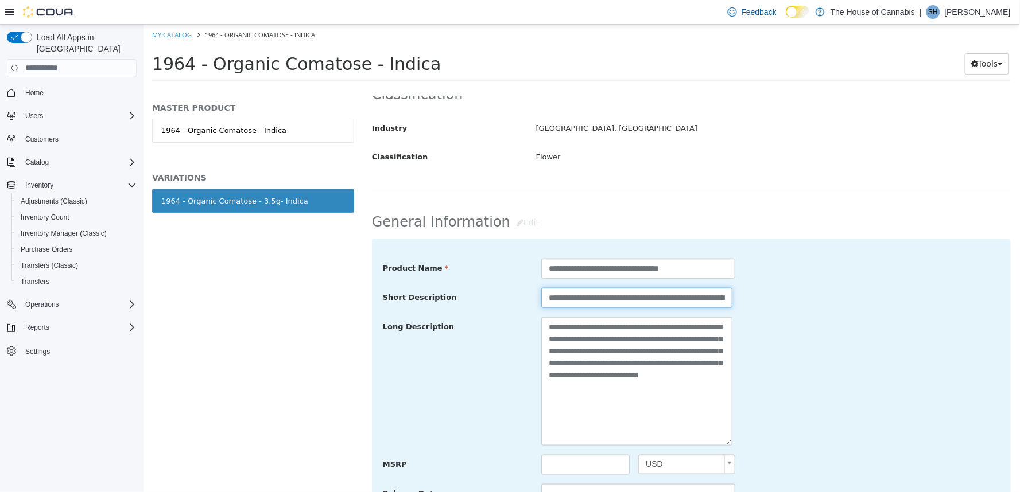
click at [601, 301] on input "**********" at bounding box center [635, 297] width 191 height 20
drag, startPoint x: 696, startPoint y: 299, endPoint x: 897, endPoint y: 306, distance: 201.5
click at [897, 306] on div "**********" at bounding box center [691, 297] width 634 height 21
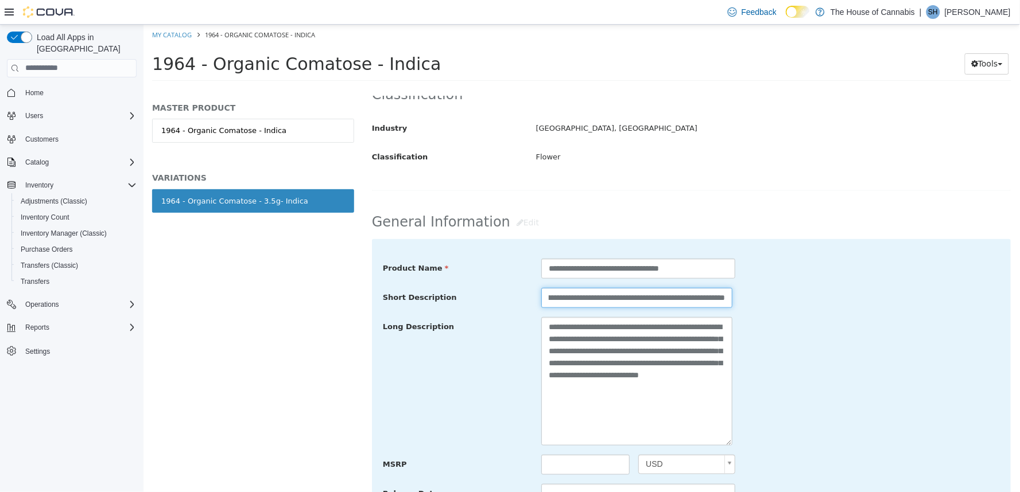
type input "**********"
drag, startPoint x: 600, startPoint y: 270, endPoint x: 573, endPoint y: 274, distance: 27.3
click at [573, 274] on input "**********" at bounding box center [637, 268] width 194 height 20
click at [631, 270] on input "**********" at bounding box center [637, 268] width 194 height 20
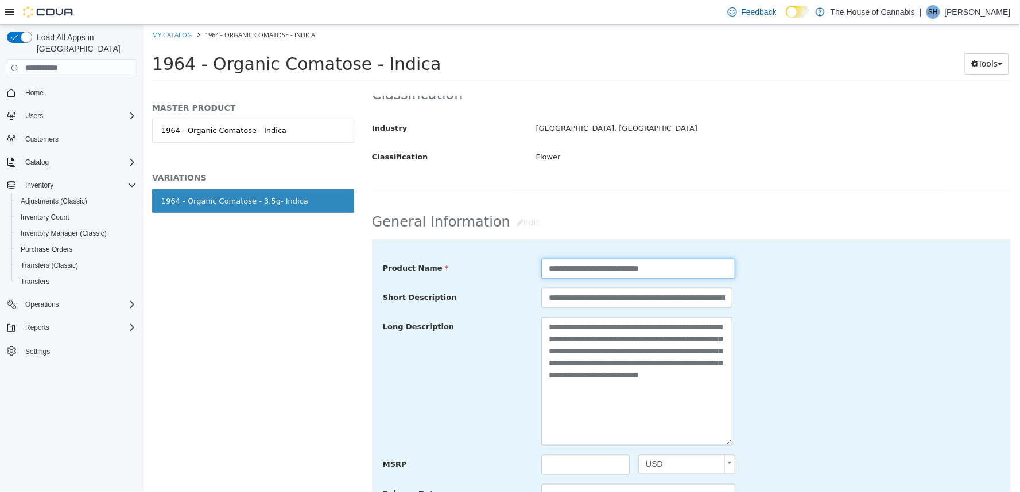
type input "**********"
click at [764, 276] on div "**********" at bounding box center [691, 268] width 634 height 21
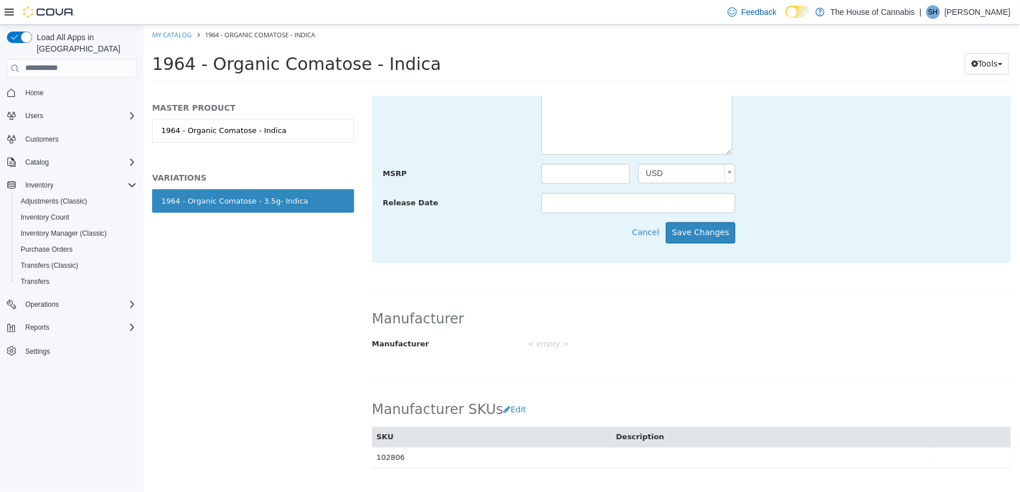
scroll to position [543, 0]
click at [686, 242] on button "Save Changes" at bounding box center [700, 235] width 70 height 21
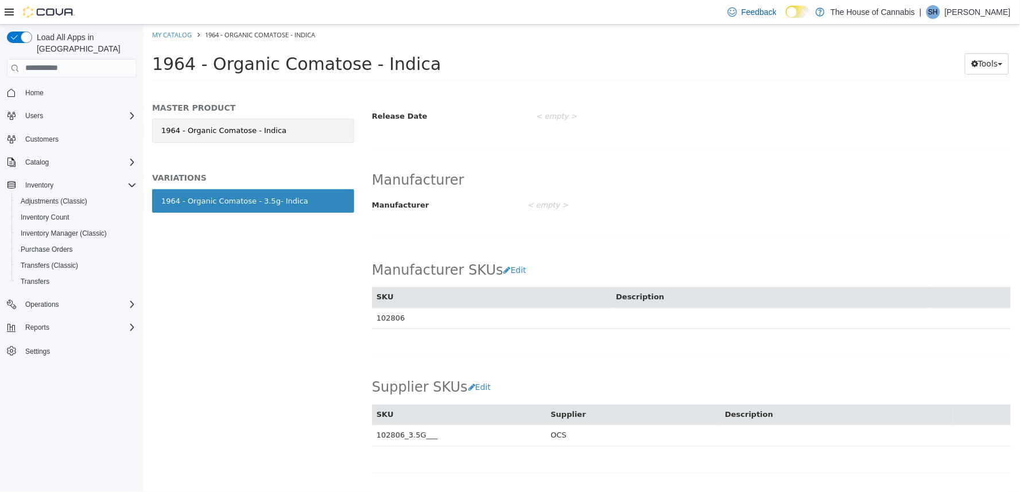
click at [312, 136] on link "1964 - Organic Comatose - Indica" at bounding box center [252, 130] width 202 height 24
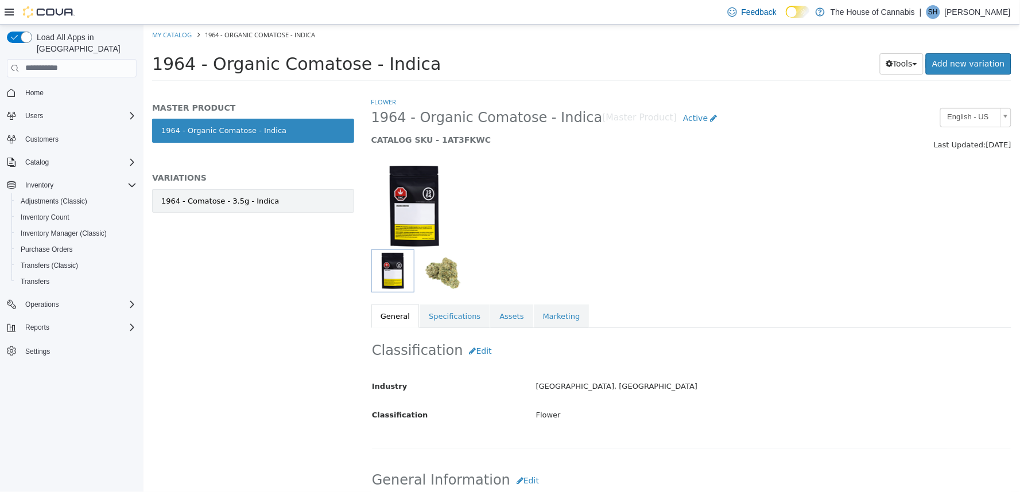
click at [210, 198] on div "1964 - Comatose - 3.5g - Indica" at bounding box center [220, 200] width 118 height 11
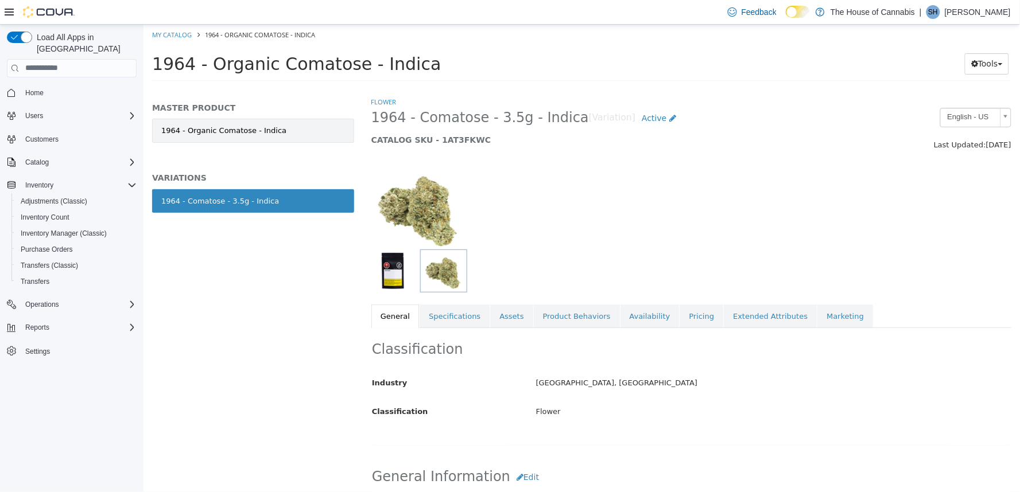
click at [244, 141] on link "1964 - Organic Comatose - Indica" at bounding box center [252, 130] width 202 height 24
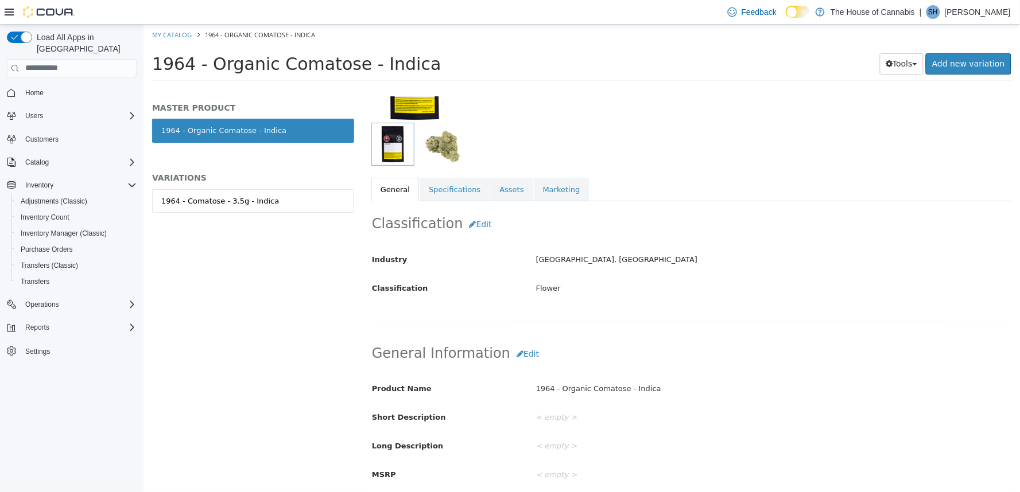
scroll to position [127, 0]
click at [467, 219] on button "Edit" at bounding box center [479, 223] width 35 height 21
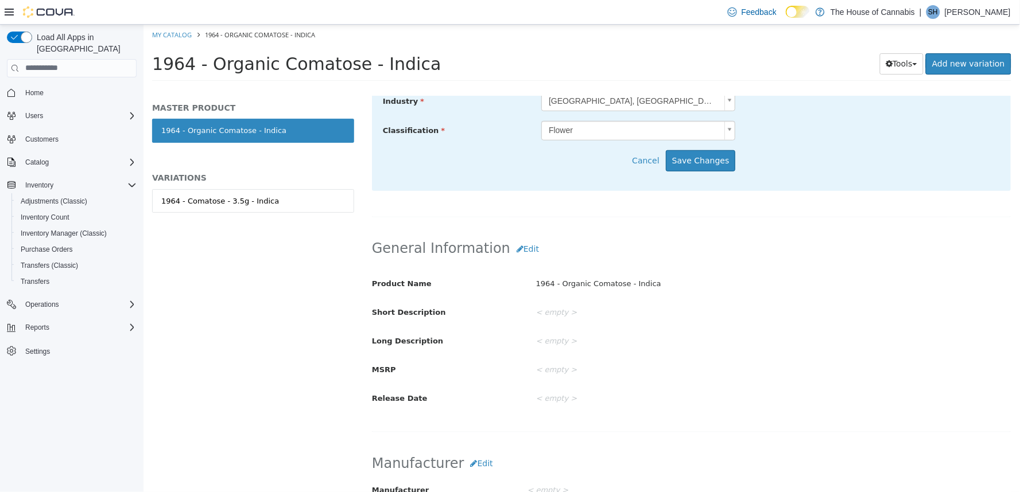
scroll to position [318, 0]
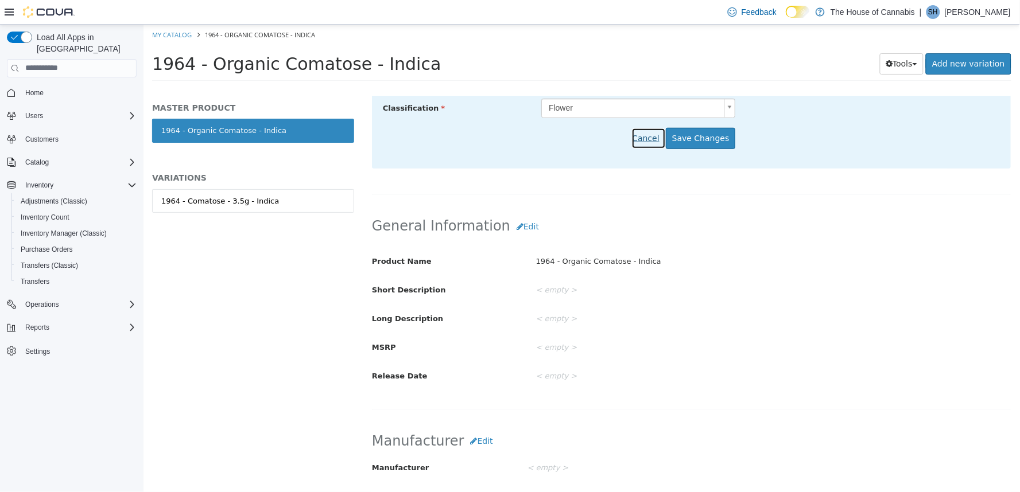
click at [649, 129] on button "Cancel" at bounding box center [648, 137] width 34 height 21
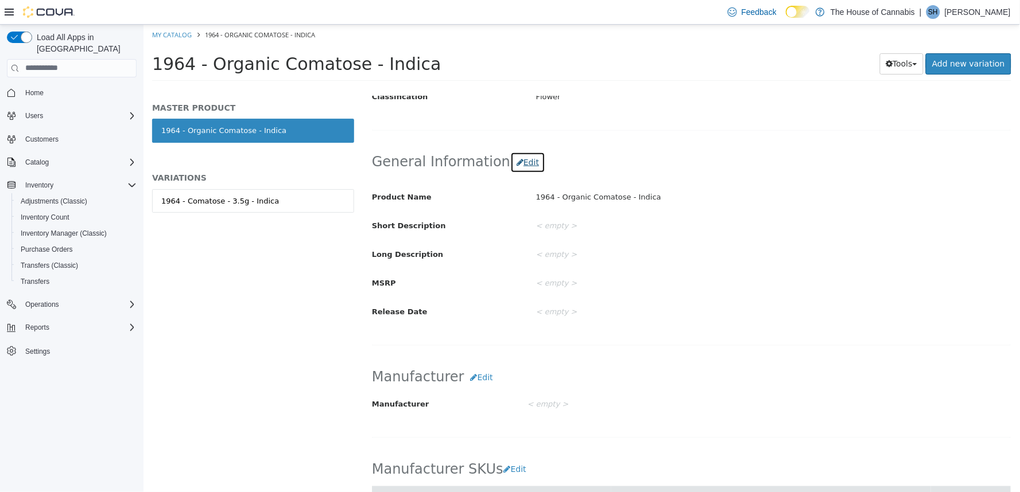
click at [520, 161] on button "Edit" at bounding box center [526, 161] width 35 height 21
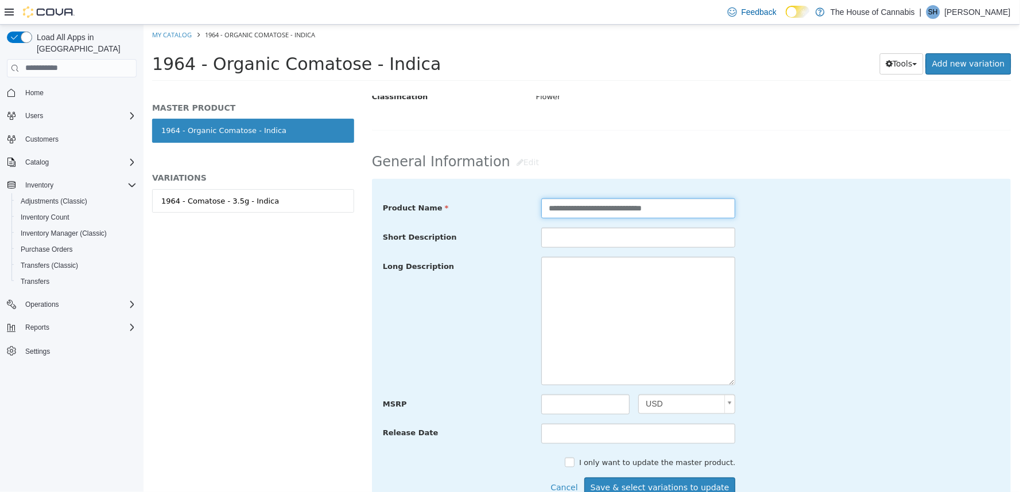
drag, startPoint x: 602, startPoint y: 208, endPoint x: 574, endPoint y: 212, distance: 29.1
click at [574, 212] on input "**********" at bounding box center [637, 208] width 194 height 20
type input "**********"
click at [765, 288] on div "Long Description" at bounding box center [691, 320] width 634 height 129
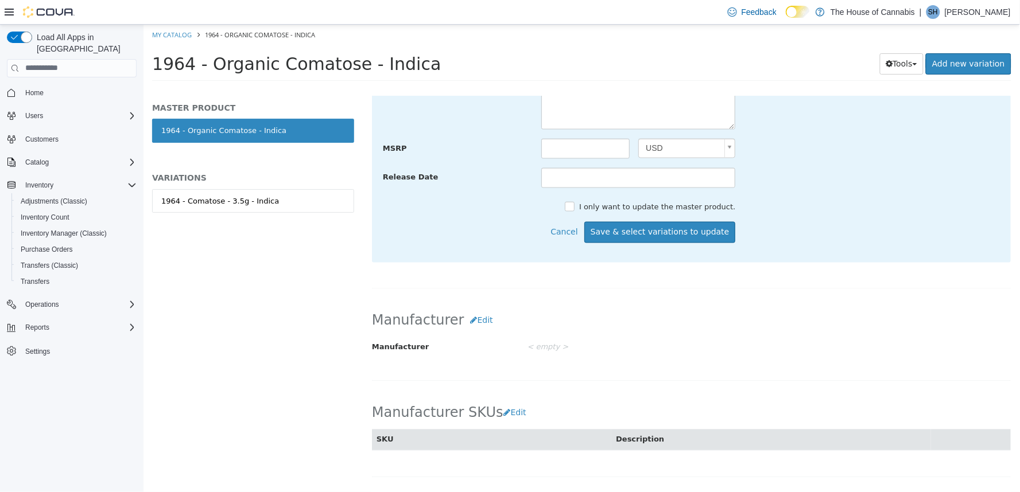
scroll to position [574, 0]
click at [645, 208] on label "I only want to update the master product." at bounding box center [654, 207] width 159 height 11
click at [686, 235] on button "Save Changes" at bounding box center [700, 232] width 70 height 21
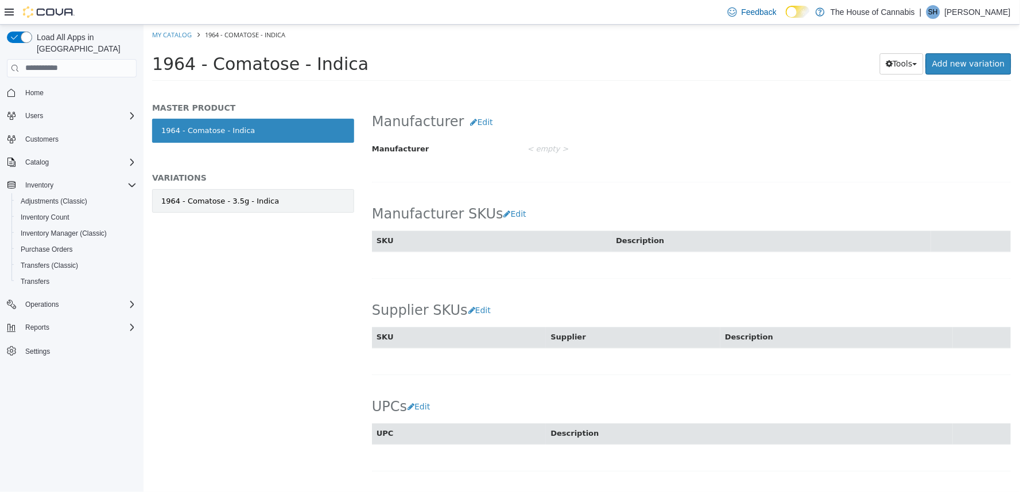
click at [267, 201] on link "1964 - Comatose - 3.5g - Indica" at bounding box center [252, 201] width 202 height 24
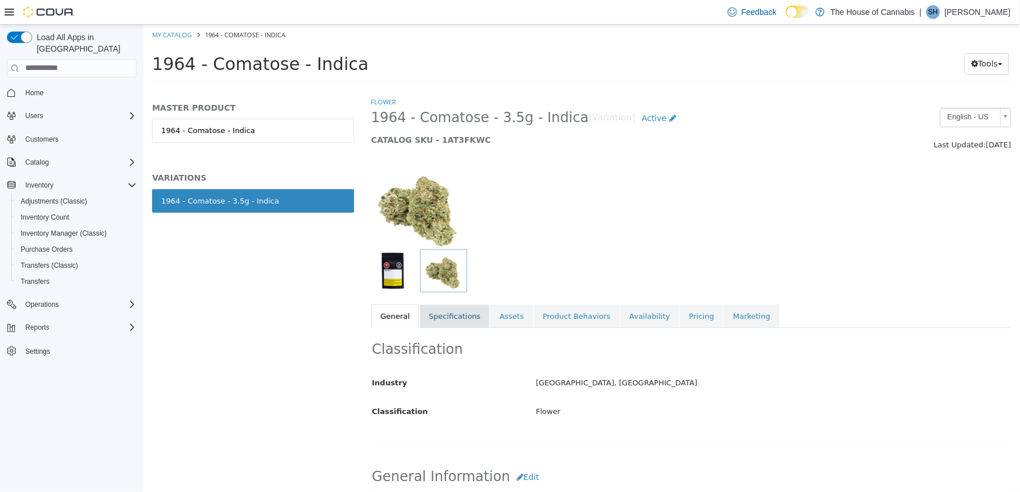
click at [432, 322] on link "Specifications" at bounding box center [454, 316] width 70 height 24
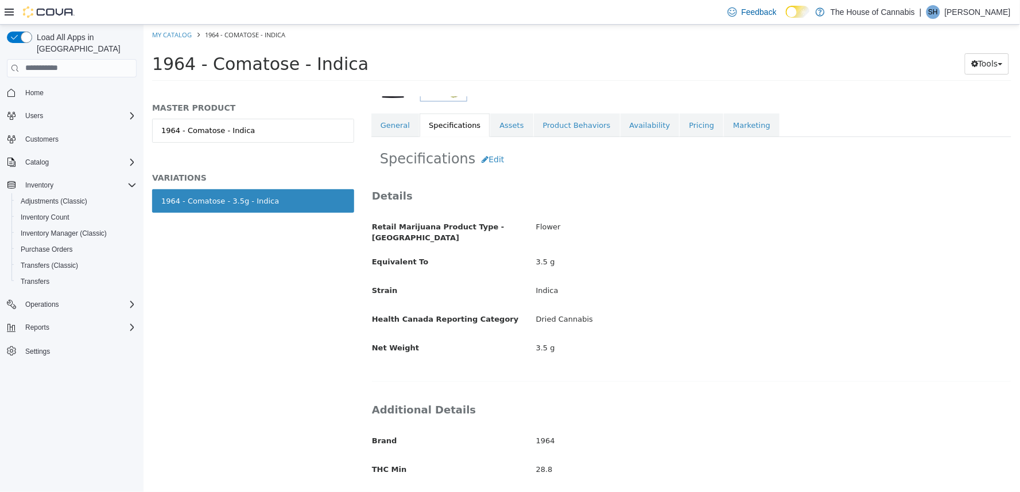
scroll to position [175, 0]
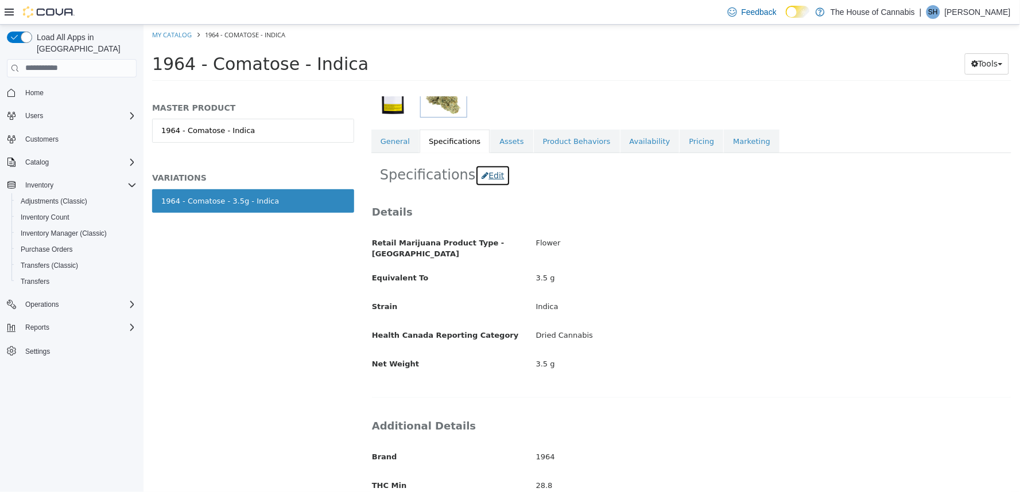
click at [477, 174] on button "Edit" at bounding box center [491, 175] width 35 height 21
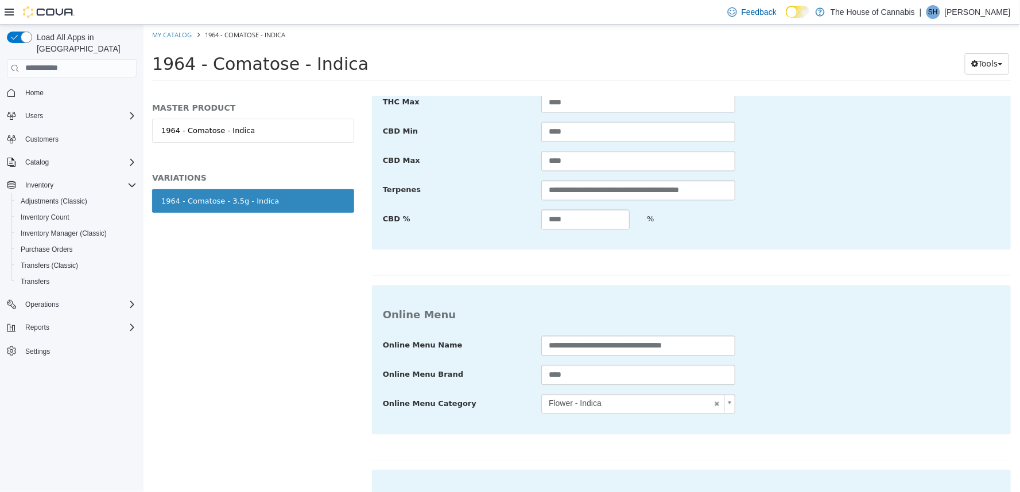
scroll to position [749, 0]
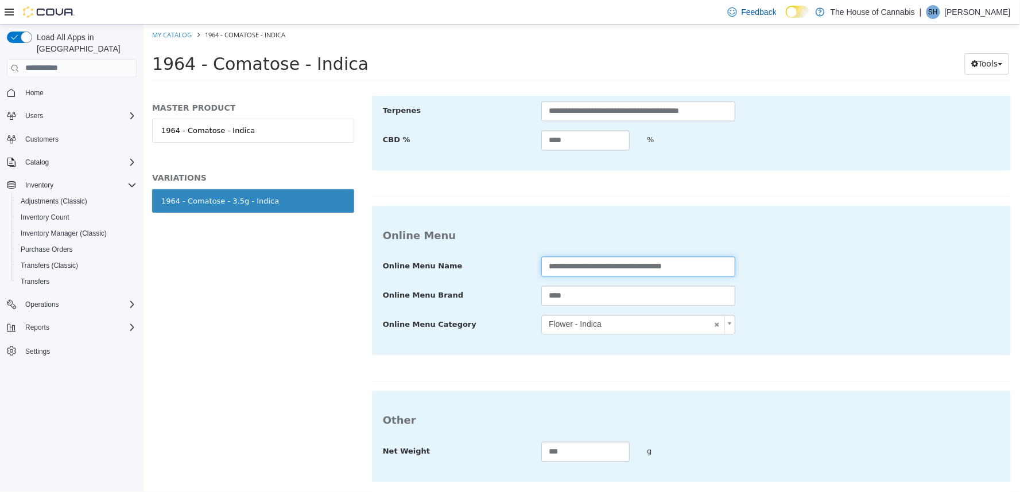
drag, startPoint x: 600, startPoint y: 262, endPoint x: 574, endPoint y: 259, distance: 26.0
click at [574, 259] on input "**********" at bounding box center [637, 266] width 194 height 20
type input "**********"
click at [760, 267] on div "**********" at bounding box center [691, 266] width 634 height 21
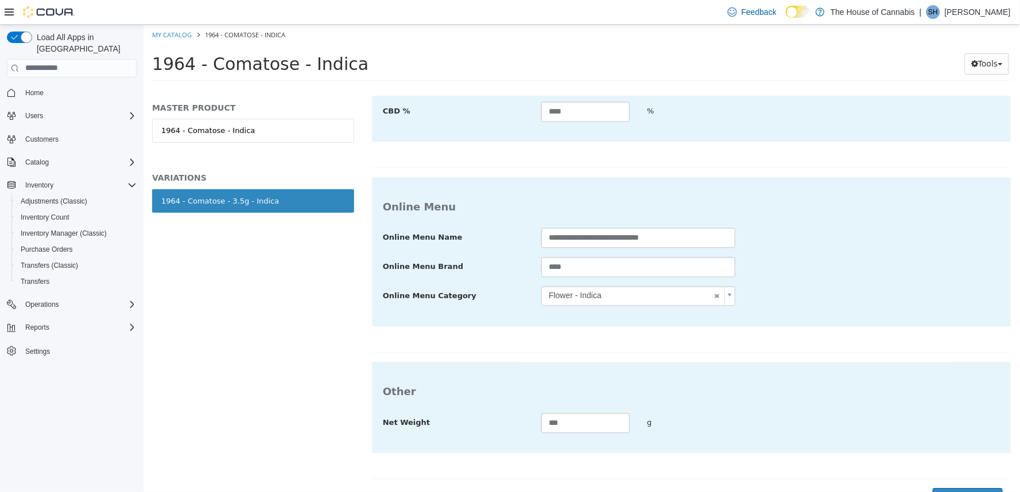
scroll to position [791, 0]
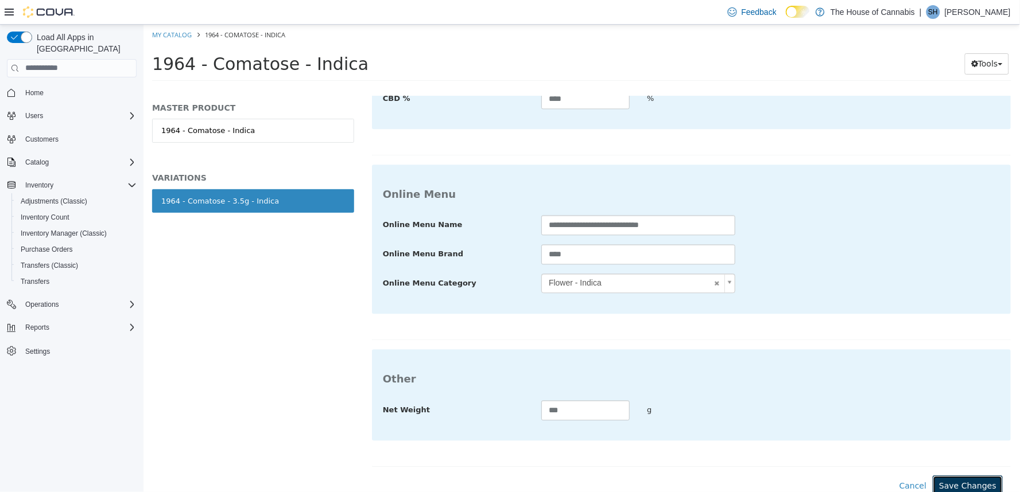
click at [962, 475] on button "Save Changes" at bounding box center [967, 485] width 70 height 21
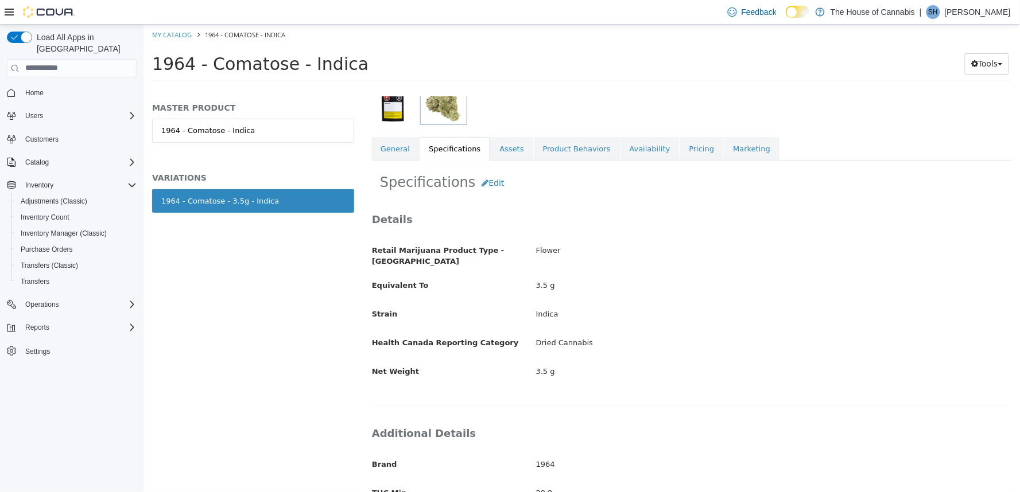
scroll to position [0, 0]
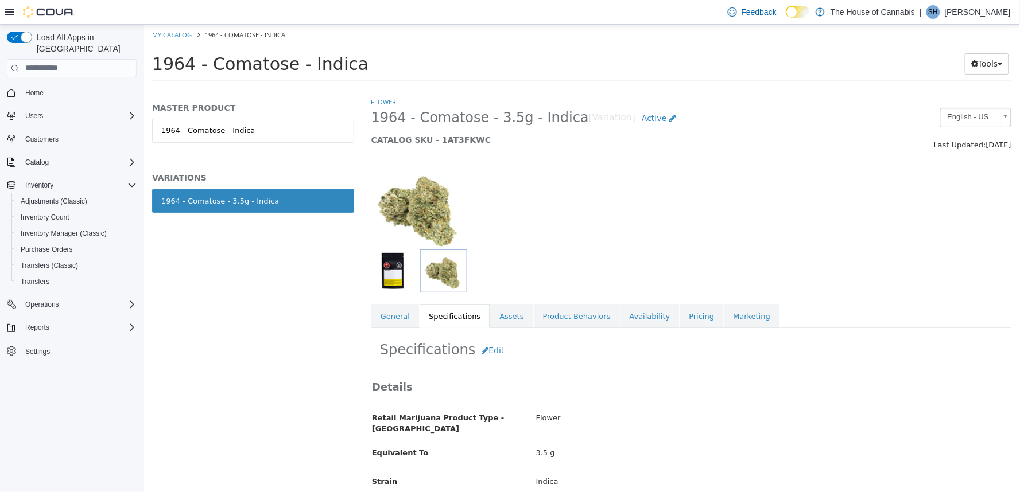
click at [396, 274] on img "button" at bounding box center [392, 270] width 38 height 38
click at [423, 270] on img "button" at bounding box center [443, 270] width 42 height 38
click at [402, 274] on img "button" at bounding box center [392, 270] width 38 height 38
click at [425, 218] on img at bounding box center [414, 206] width 86 height 86
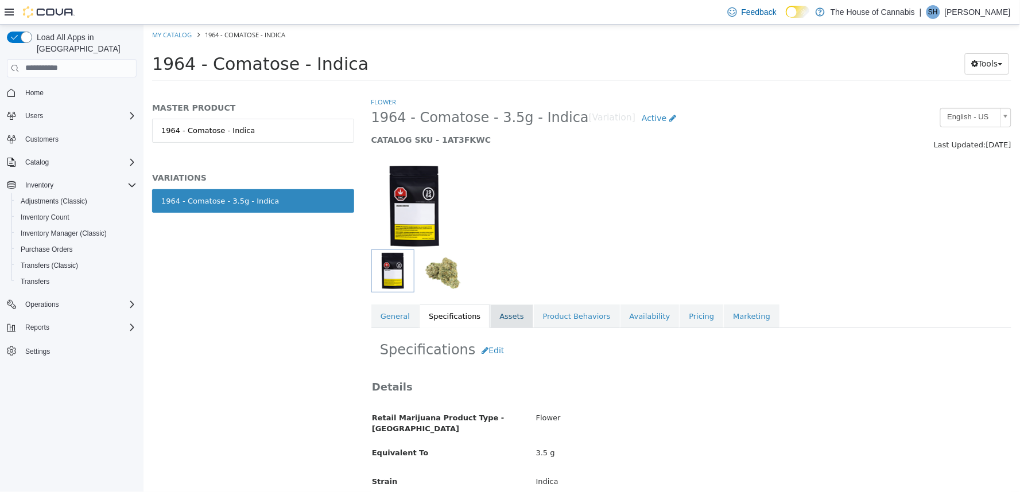
click at [497, 316] on link "Assets" at bounding box center [510, 316] width 42 height 24
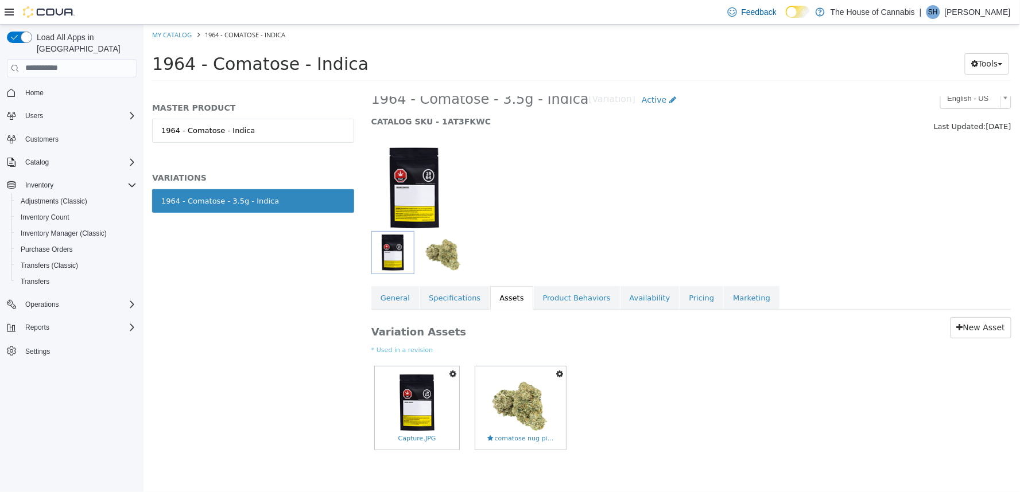
scroll to position [28, 0]
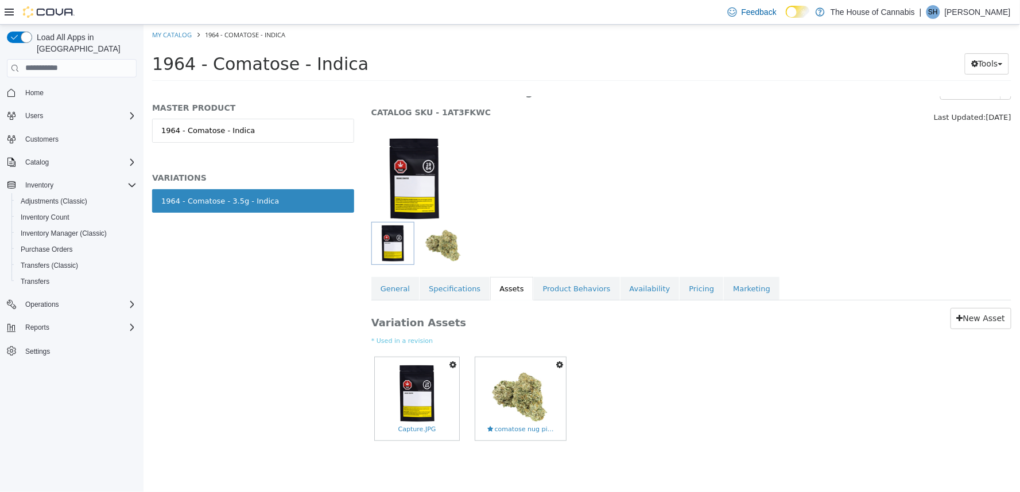
click at [559, 367] on icon "button" at bounding box center [558, 364] width 7 height 8
click at [535, 427] on link "Delete" at bounding box center [519, 430] width 91 height 15
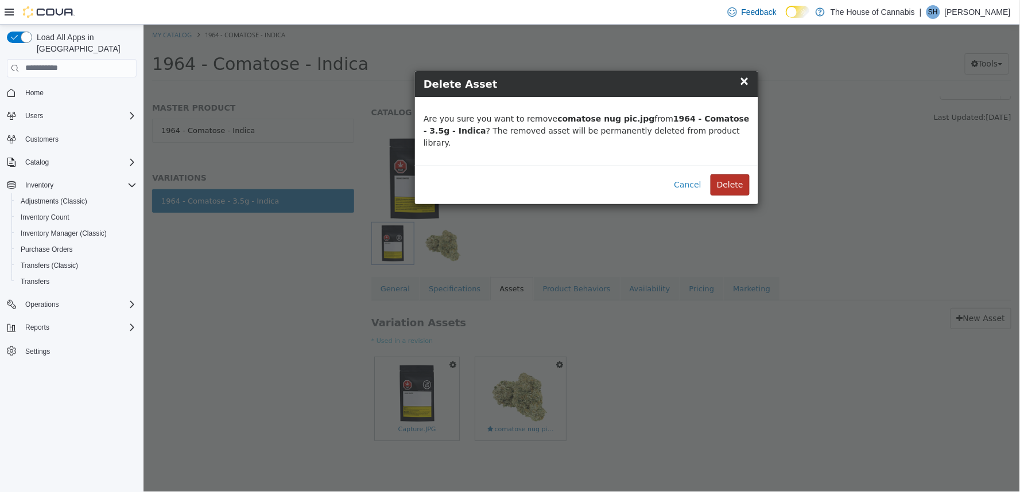
click at [725, 174] on button "Delete" at bounding box center [729, 184] width 39 height 21
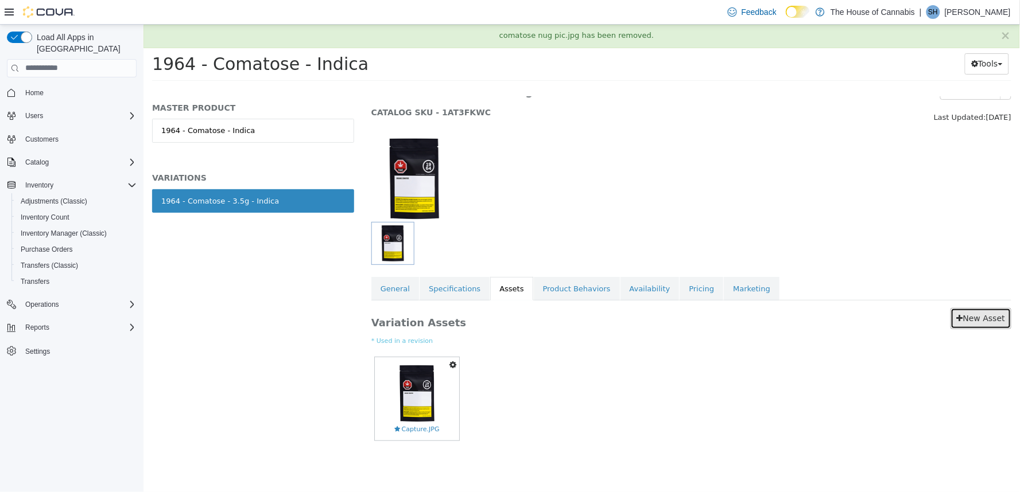
click at [985, 318] on link "New Asset" at bounding box center [980, 318] width 61 height 21
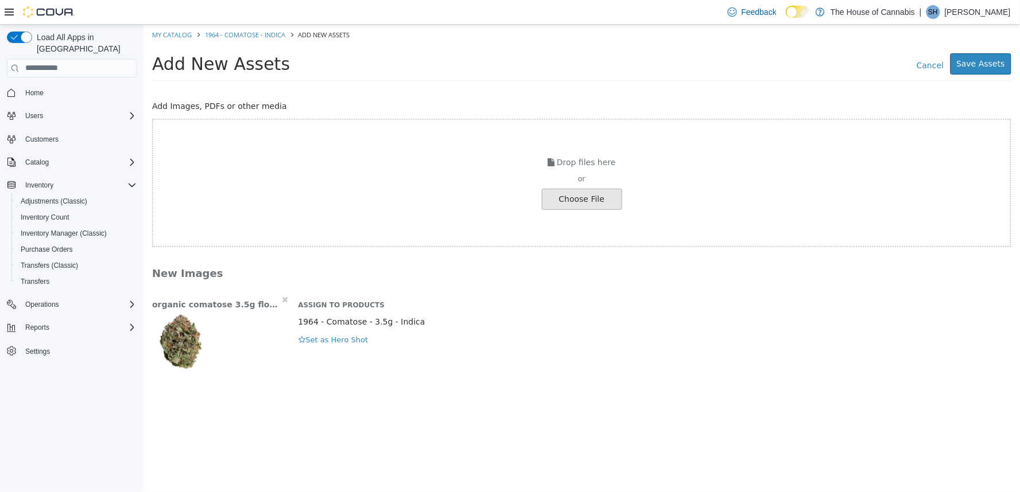
click at [411, 283] on div "New Images organic comatose 3.5g flower photo updated.JPG Assign to Products 19…" at bounding box center [581, 320] width 876 height 123
click at [328, 345] on button "Set as Hero Shot" at bounding box center [333, 339] width 71 height 13
click at [984, 59] on button "Save Assets" at bounding box center [980, 63] width 61 height 21
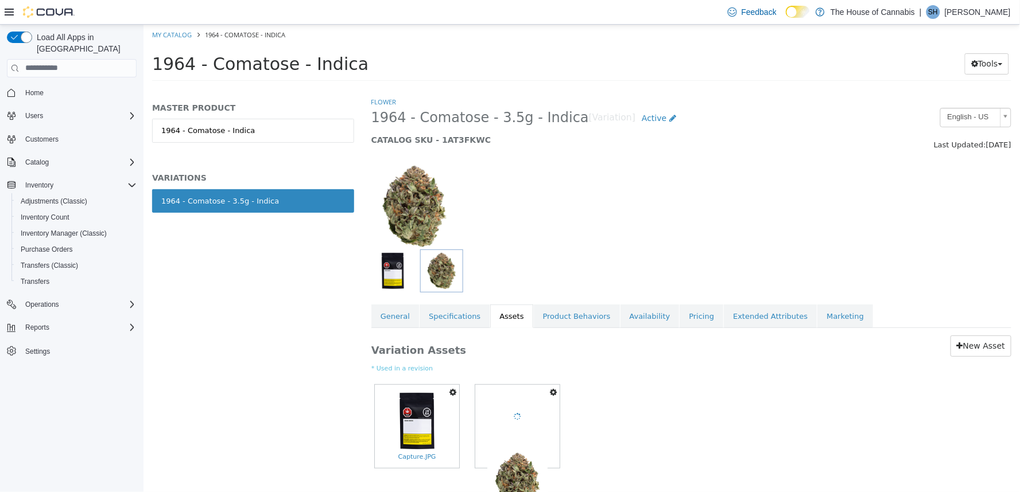
scroll to position [28, 0]
click at [679, 311] on link "Pricing" at bounding box center [701, 316] width 44 height 24
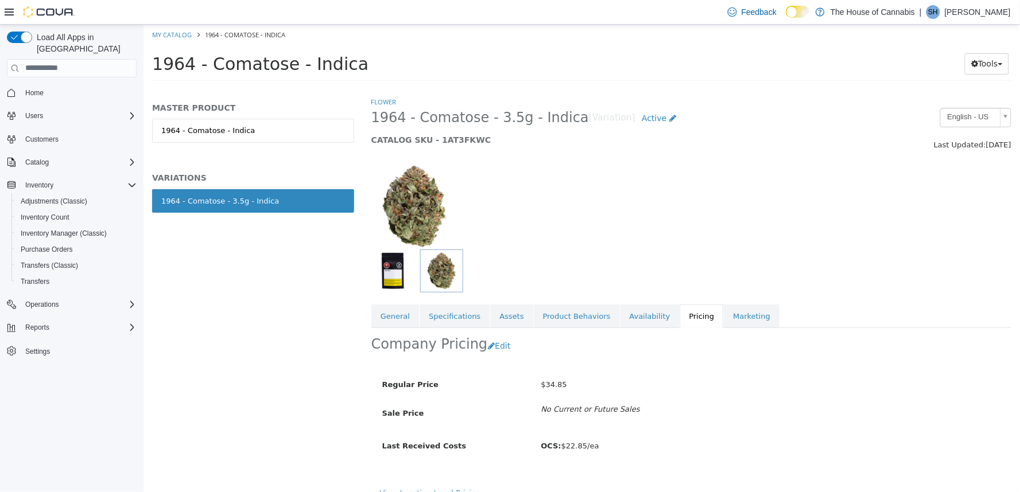
scroll to position [15, 0]
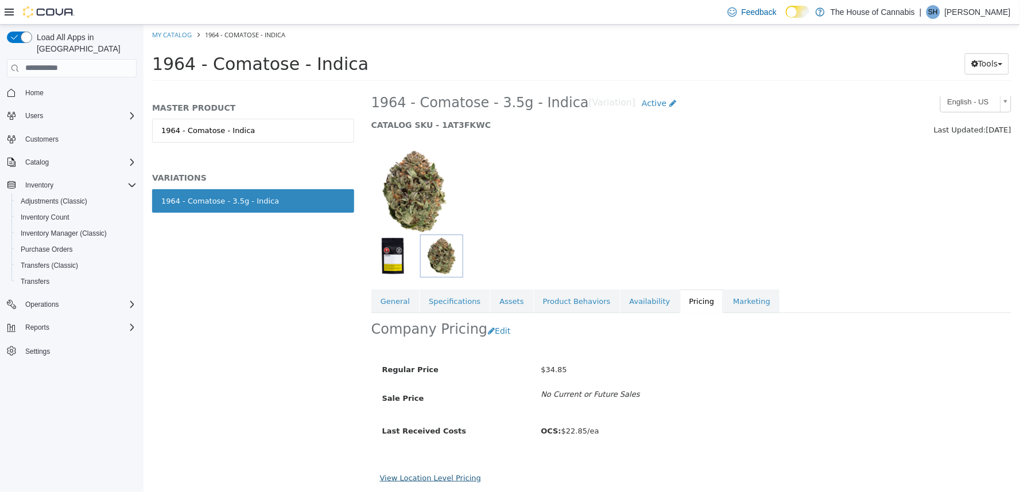
click at [426, 474] on link "View Location Level Pricing" at bounding box center [429, 477] width 101 height 9
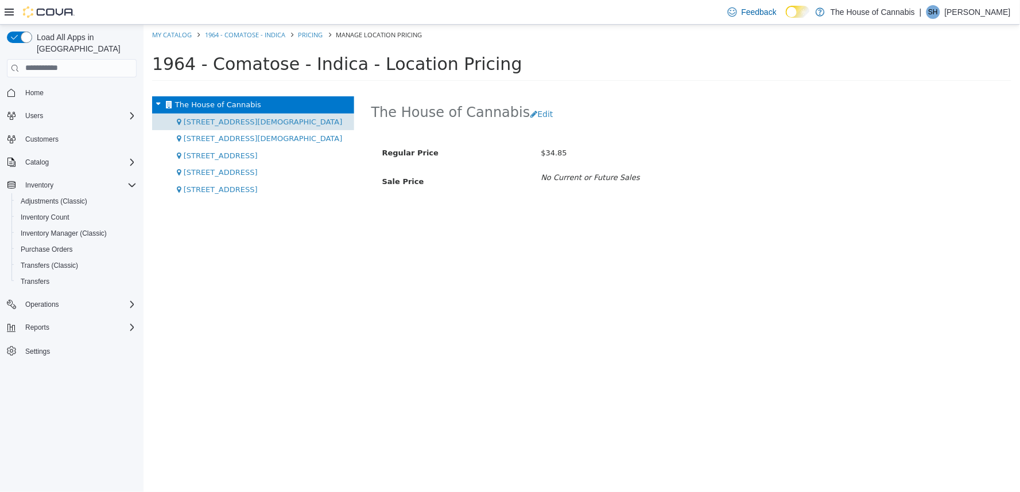
click at [199, 122] on span "[STREET_ADDRESS][DEMOGRAPHIC_DATA]" at bounding box center [262, 121] width 159 height 9
